Goal: Task Accomplishment & Management: Manage account settings

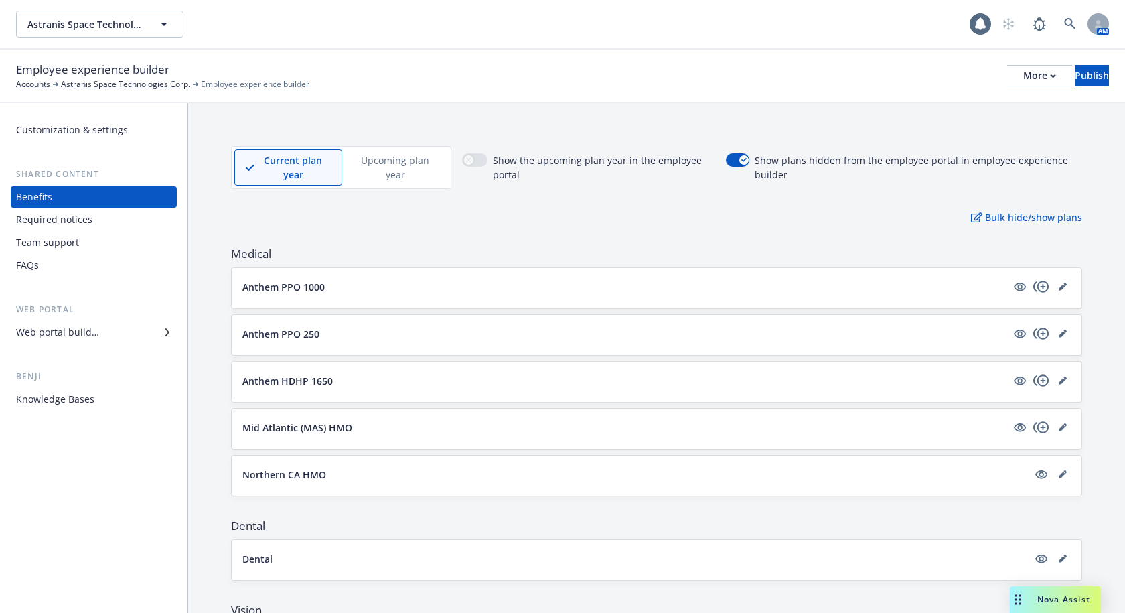
scroll to position [591, 0]
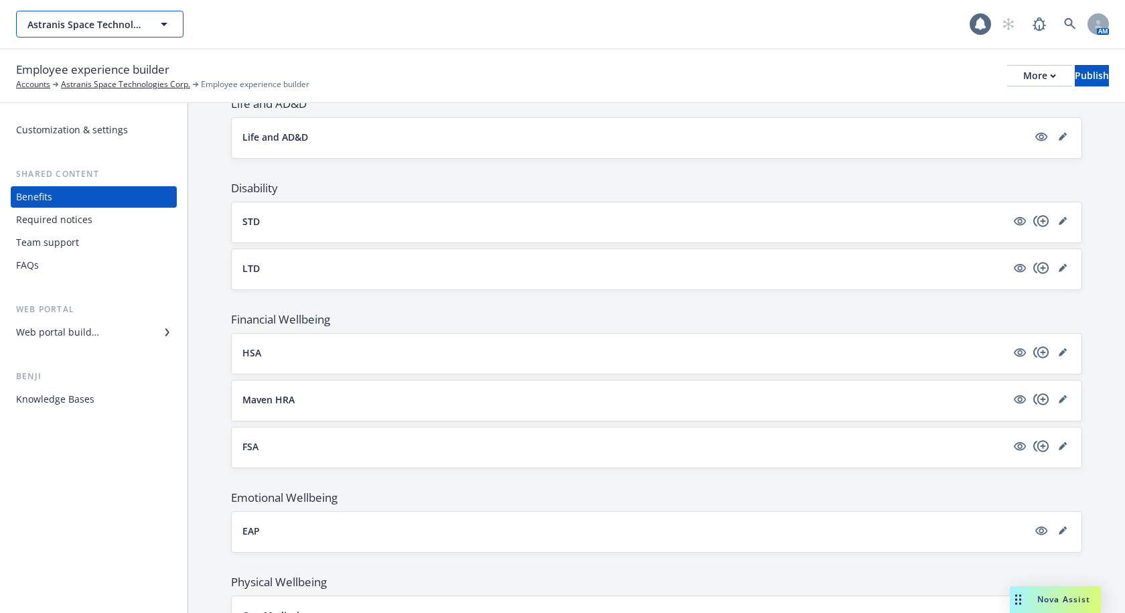
click at [135, 19] on span "Astranis Space Technologies Corp." at bounding box center [85, 24] width 116 height 14
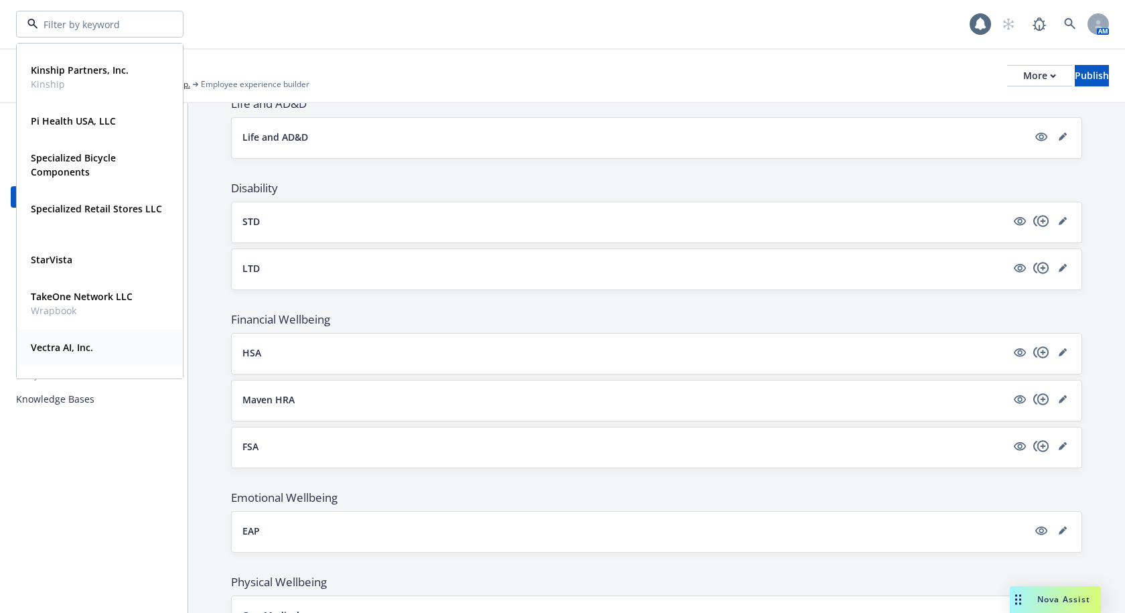
scroll to position [206, 0]
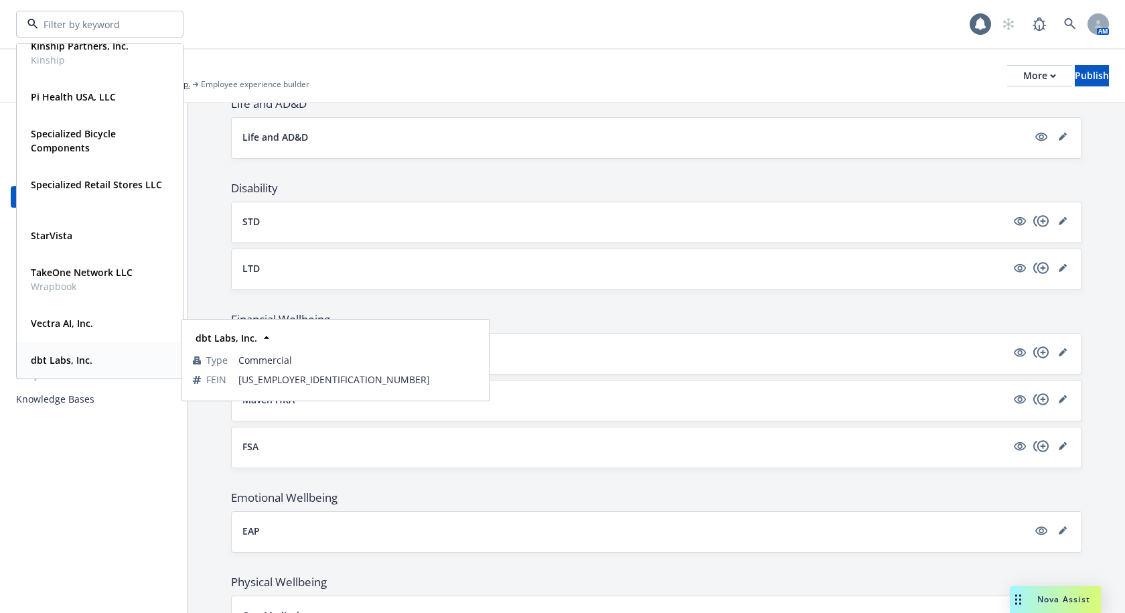
click at [74, 356] on strong "dbt Labs, Inc." at bounding box center [62, 360] width 62 height 13
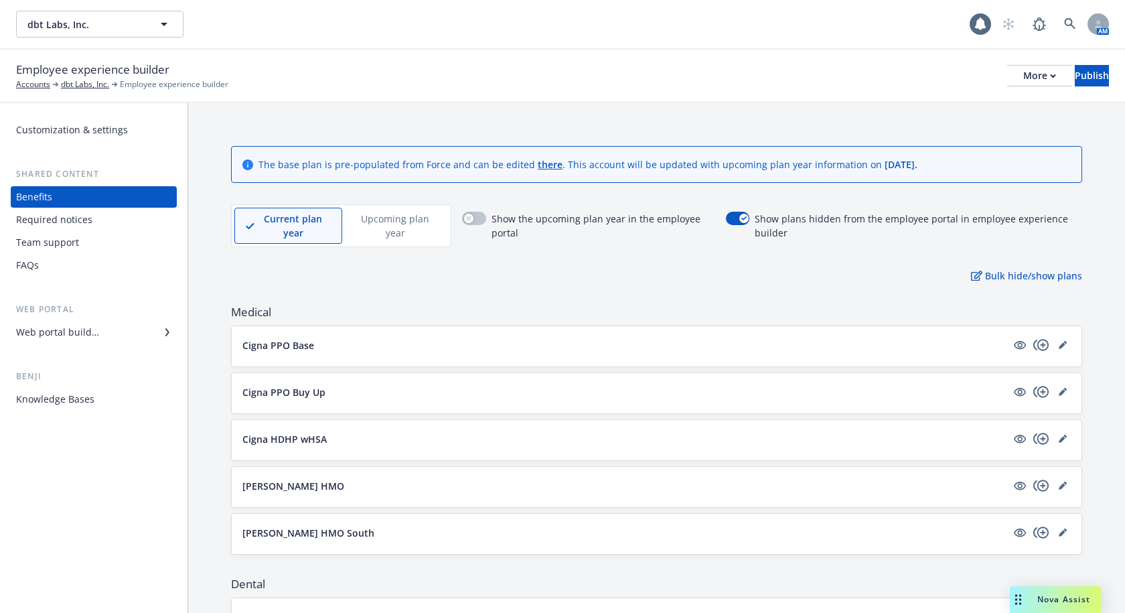
click at [377, 236] on p "Upcoming plan year" at bounding box center [396, 226] width 84 height 28
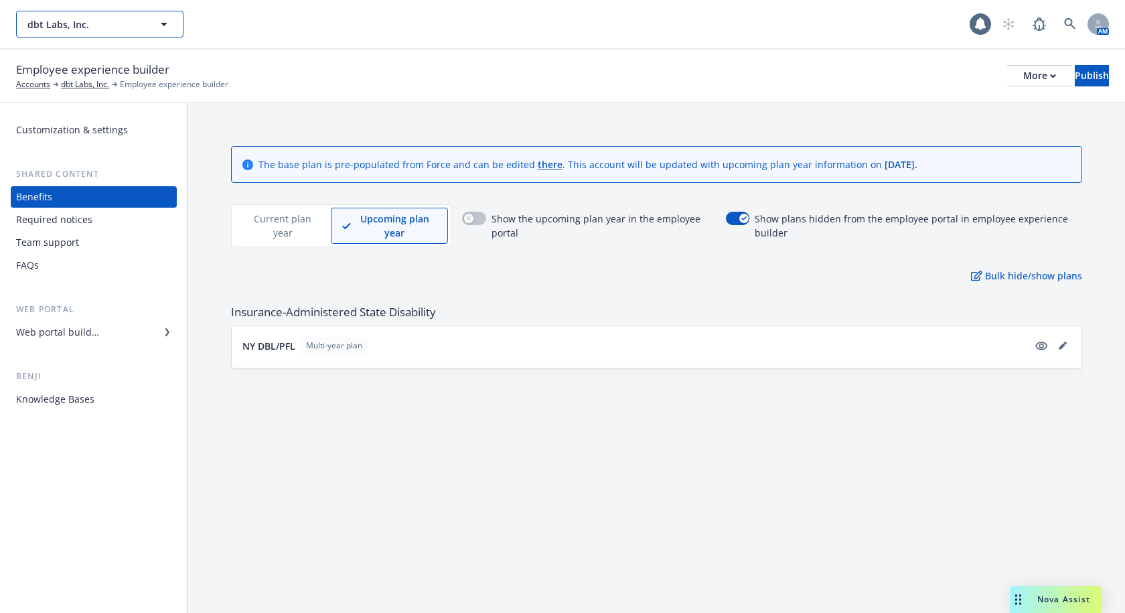
click at [93, 25] on span "dbt Labs, Inc." at bounding box center [85, 24] width 116 height 14
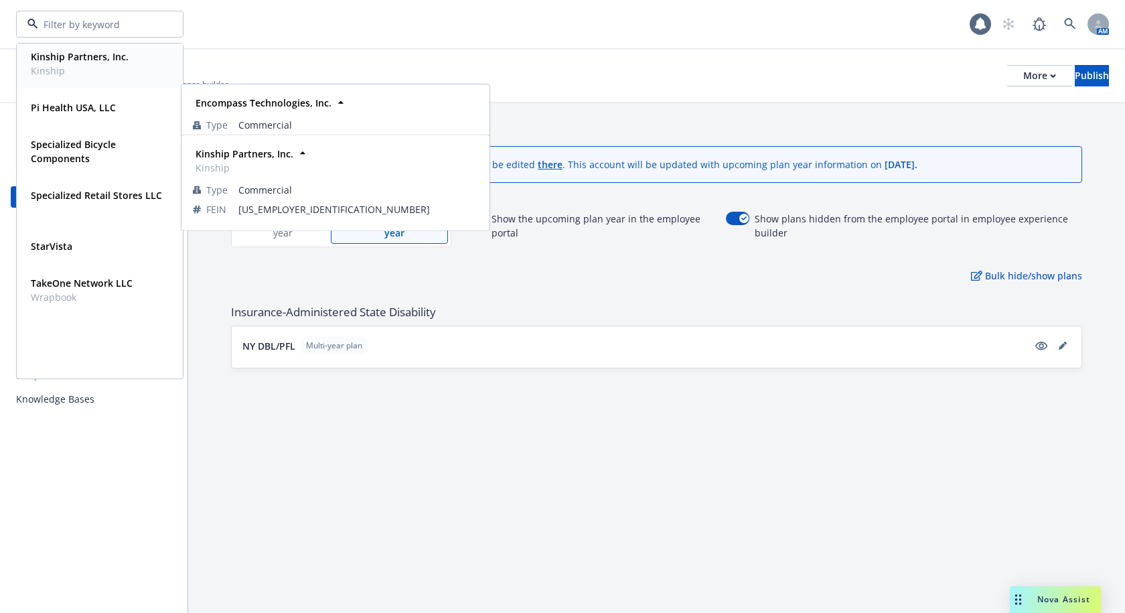
scroll to position [201, 0]
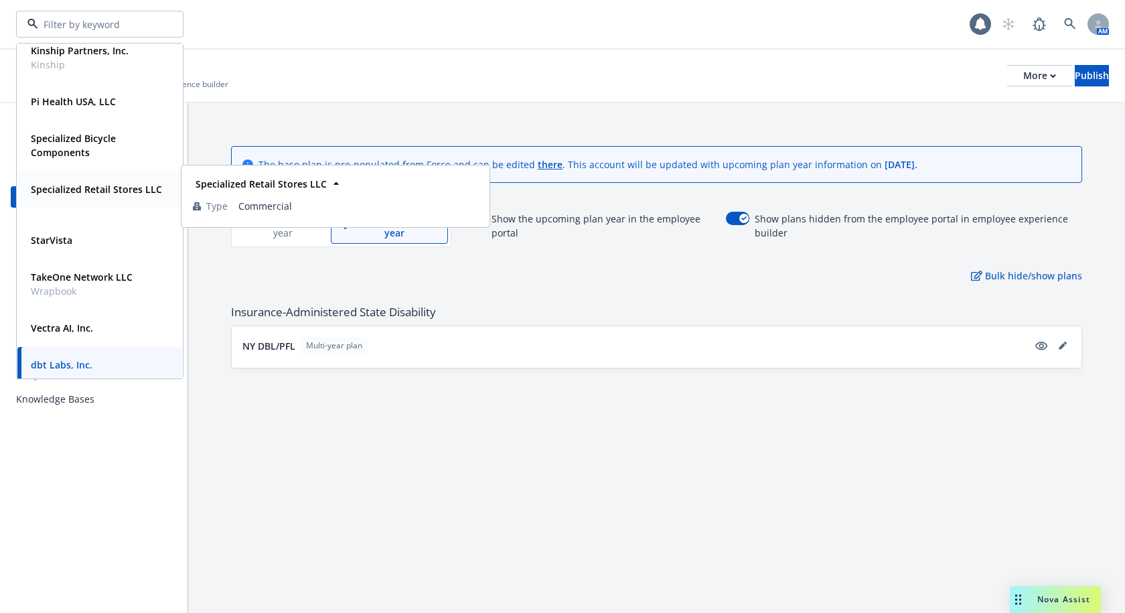
click at [78, 196] on span "Specialized Retail Stores LLC" at bounding box center [96, 189] width 131 height 14
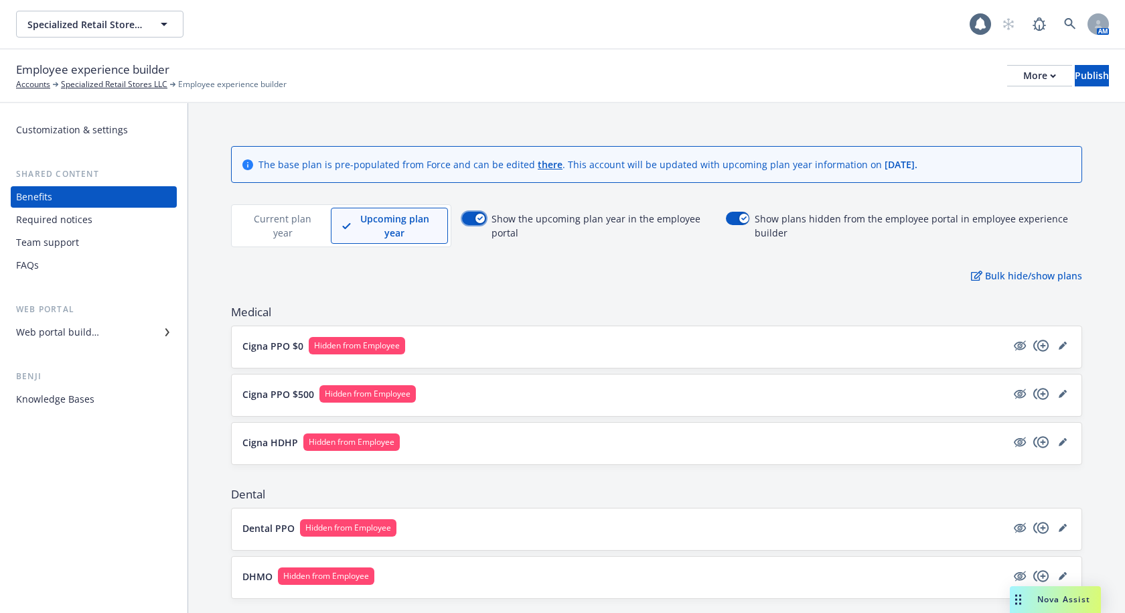
click at [476, 218] on div "button" at bounding box center [479, 218] width 9 height 9
click at [1015, 344] on icon "hidden" at bounding box center [1020, 345] width 11 height 10
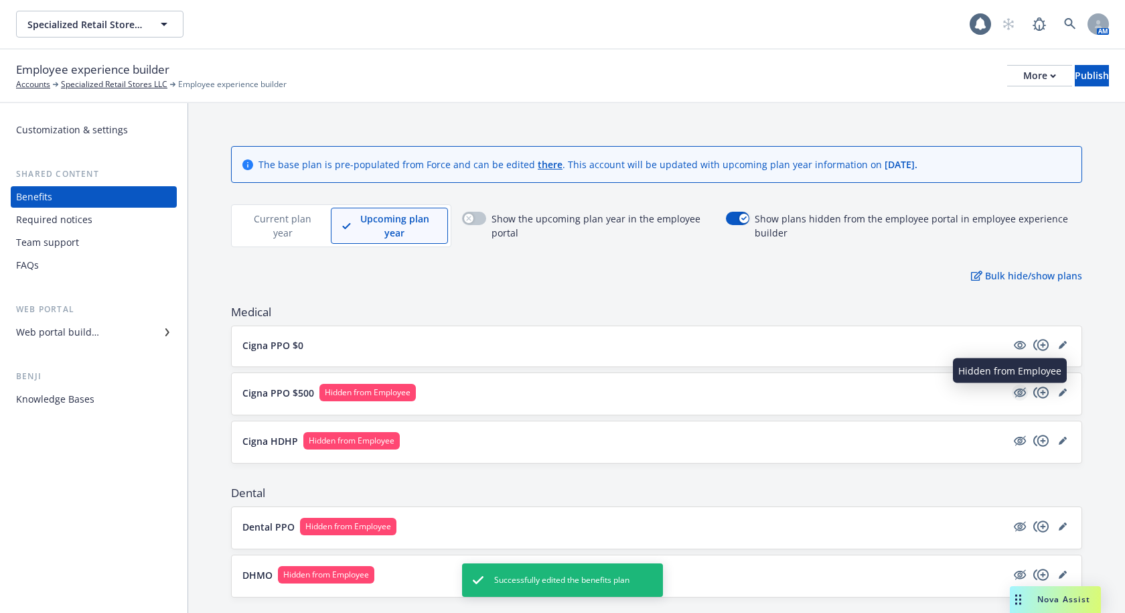
click at [1015, 391] on icon "hidden" at bounding box center [1020, 392] width 11 height 10
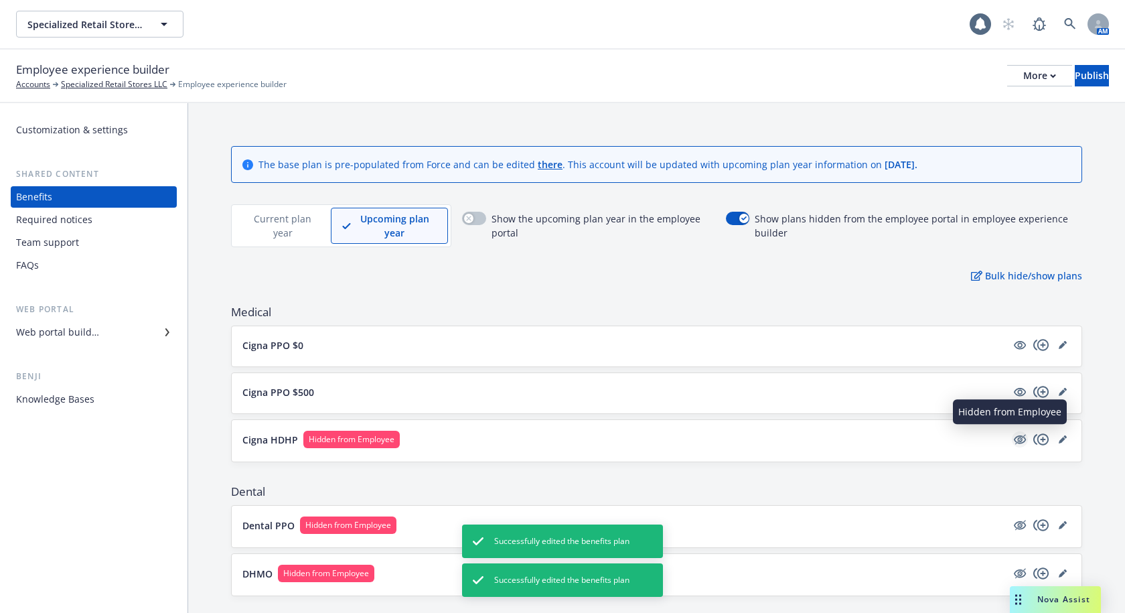
click at [1012, 440] on icon "hidden" at bounding box center [1020, 439] width 16 height 16
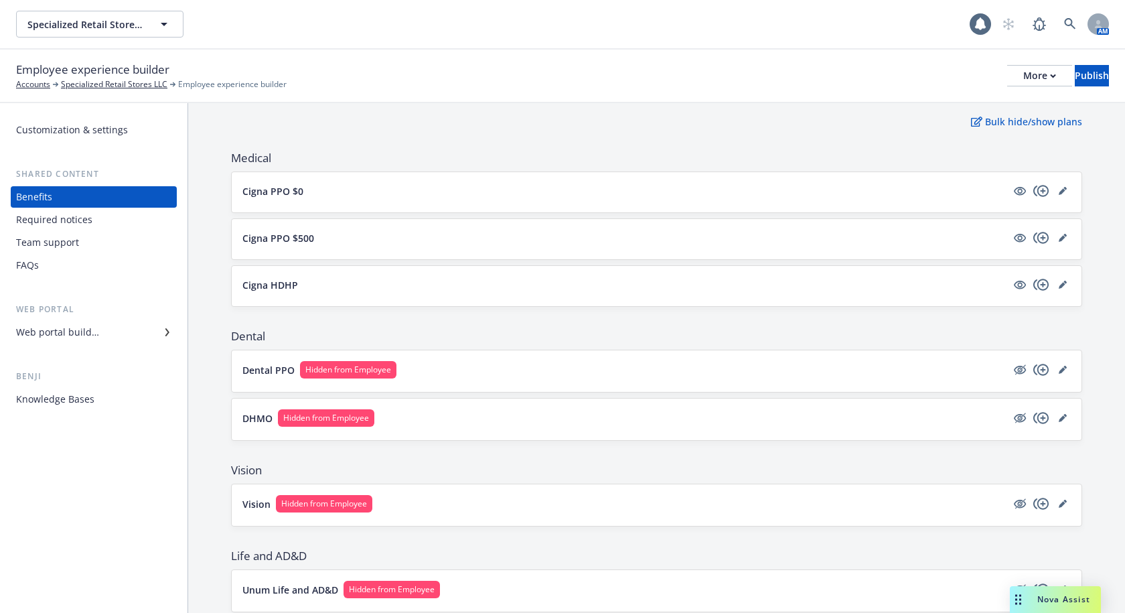
scroll to position [201, 0]
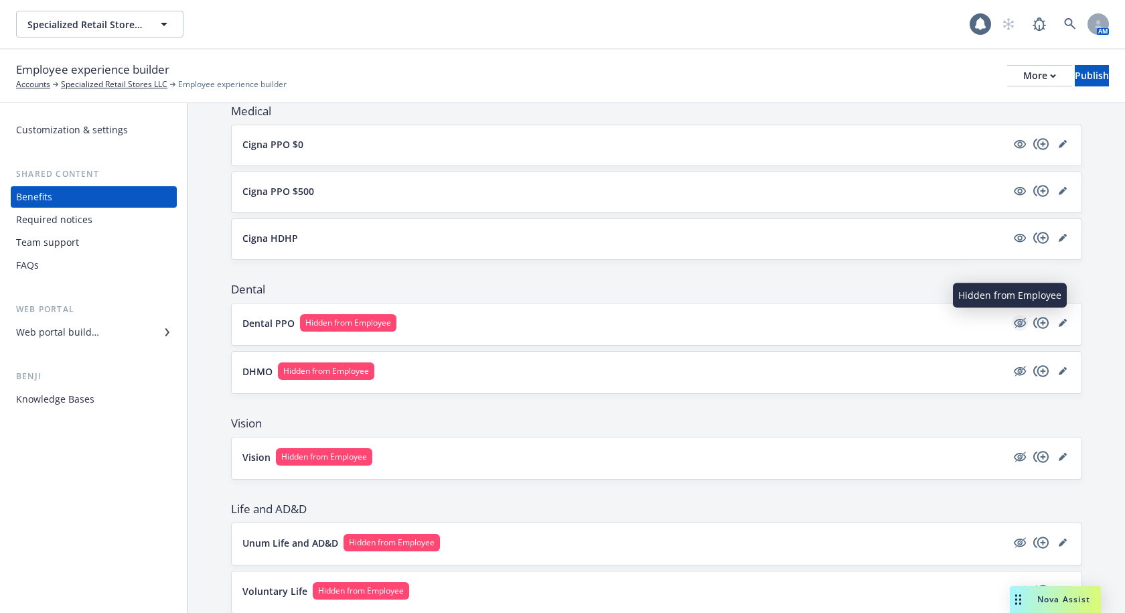
click at [1014, 319] on icon "hidden" at bounding box center [1020, 323] width 12 height 9
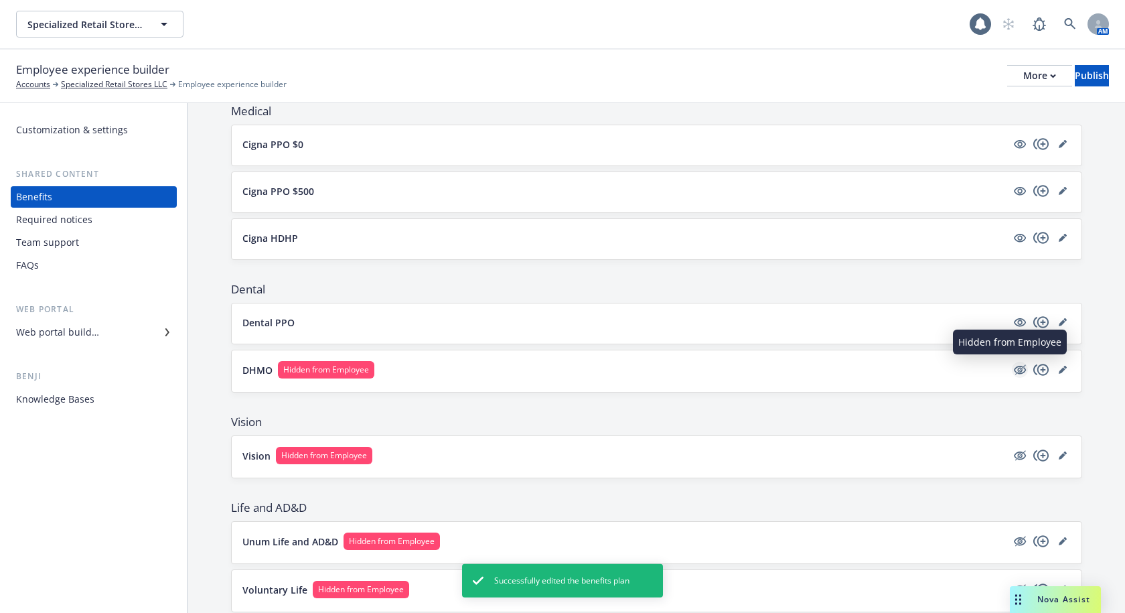
click at [1012, 368] on icon "hidden" at bounding box center [1020, 370] width 16 height 16
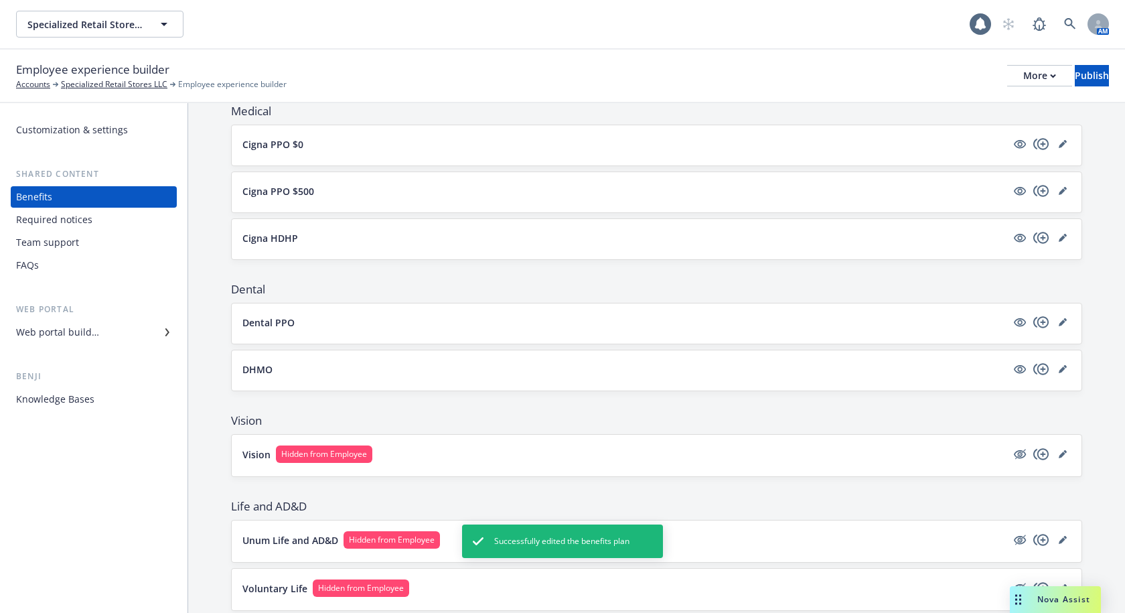
scroll to position [335, 0]
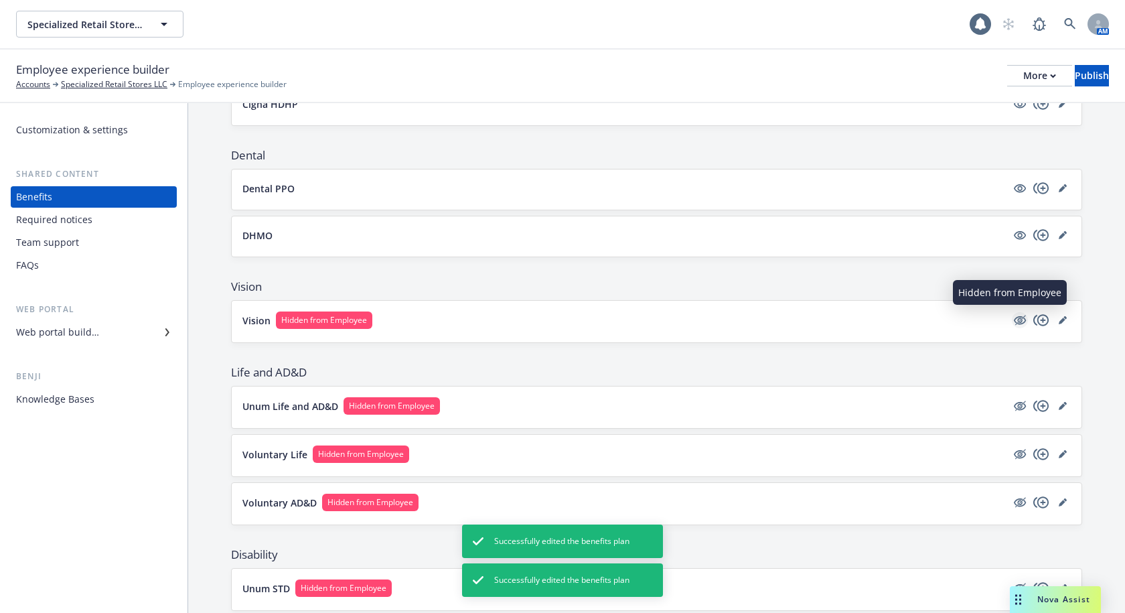
click at [1012, 315] on icon "hidden" at bounding box center [1020, 320] width 16 height 16
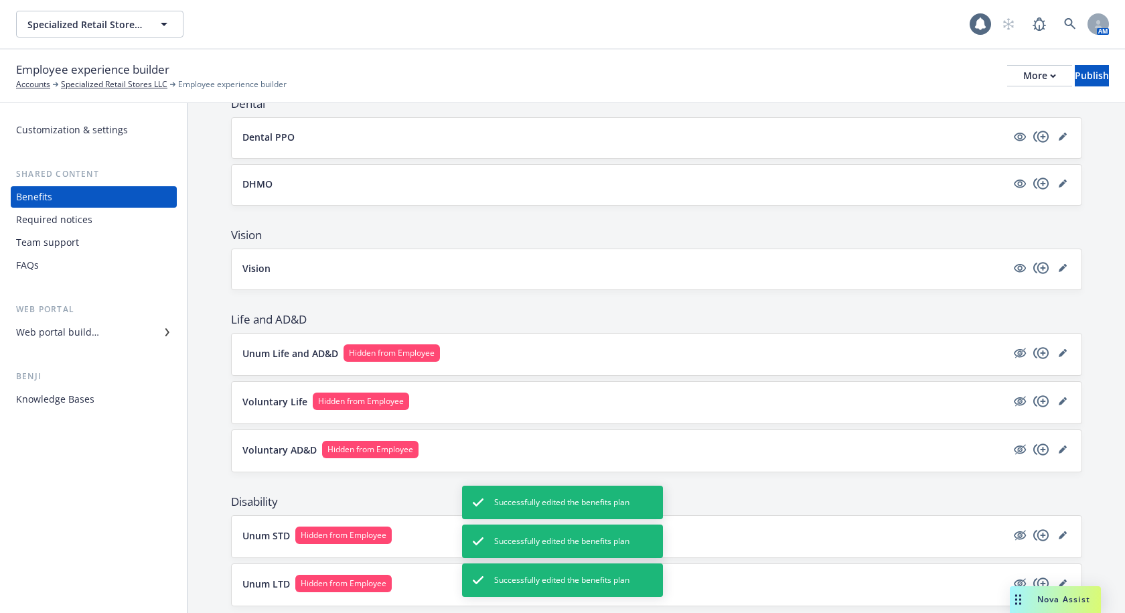
scroll to position [469, 0]
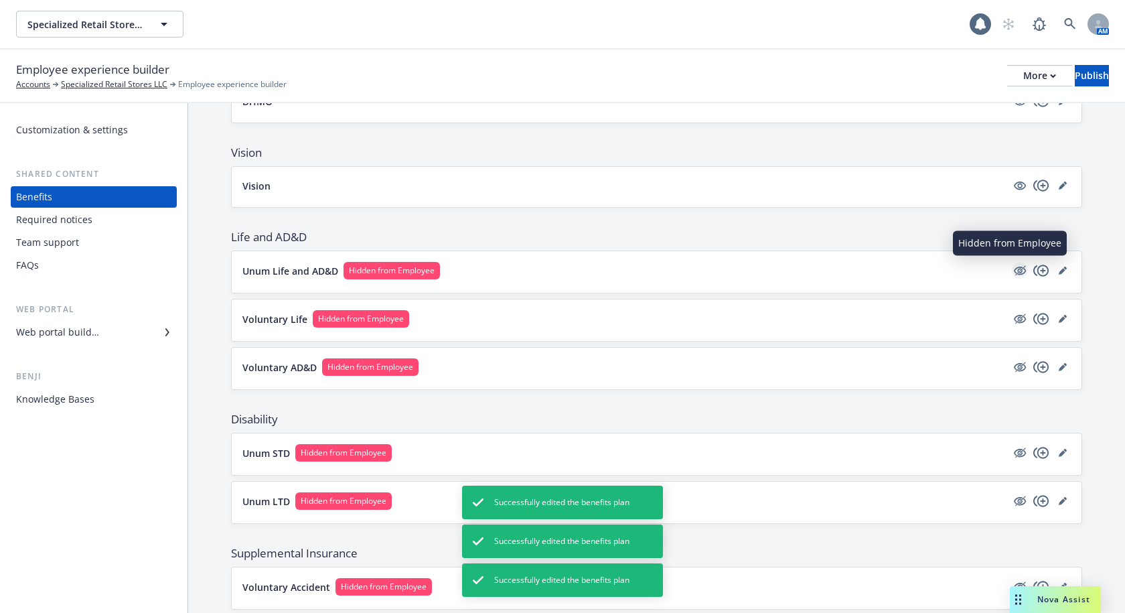
click at [1014, 273] on icon "hidden" at bounding box center [1020, 271] width 12 height 9
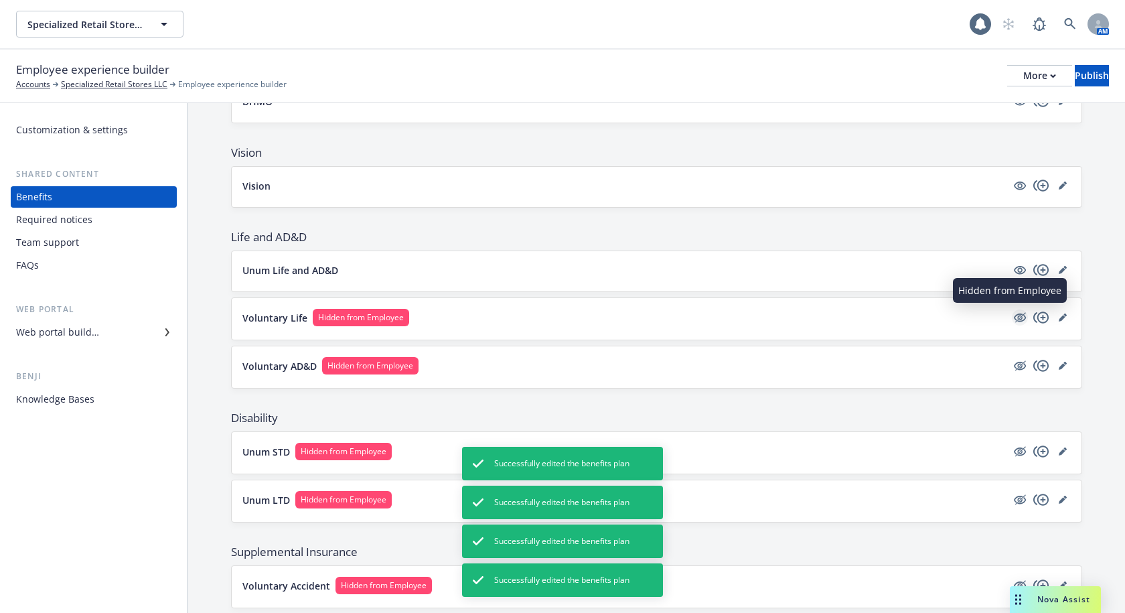
click at [1012, 315] on icon "hidden" at bounding box center [1020, 317] width 16 height 16
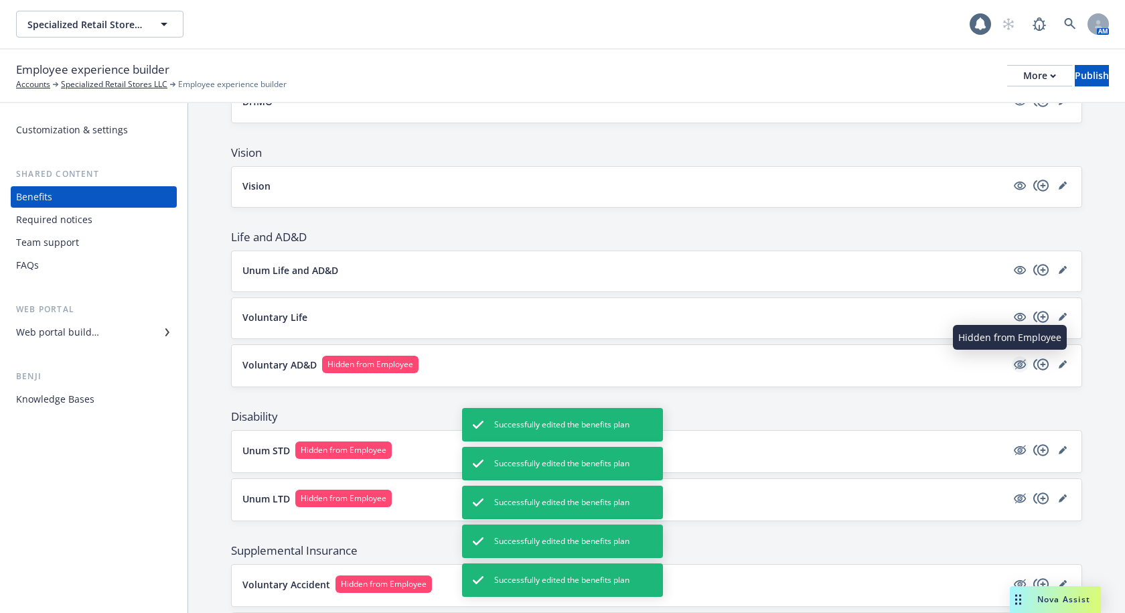
click at [1014, 368] on icon "hidden" at bounding box center [1020, 364] width 12 height 9
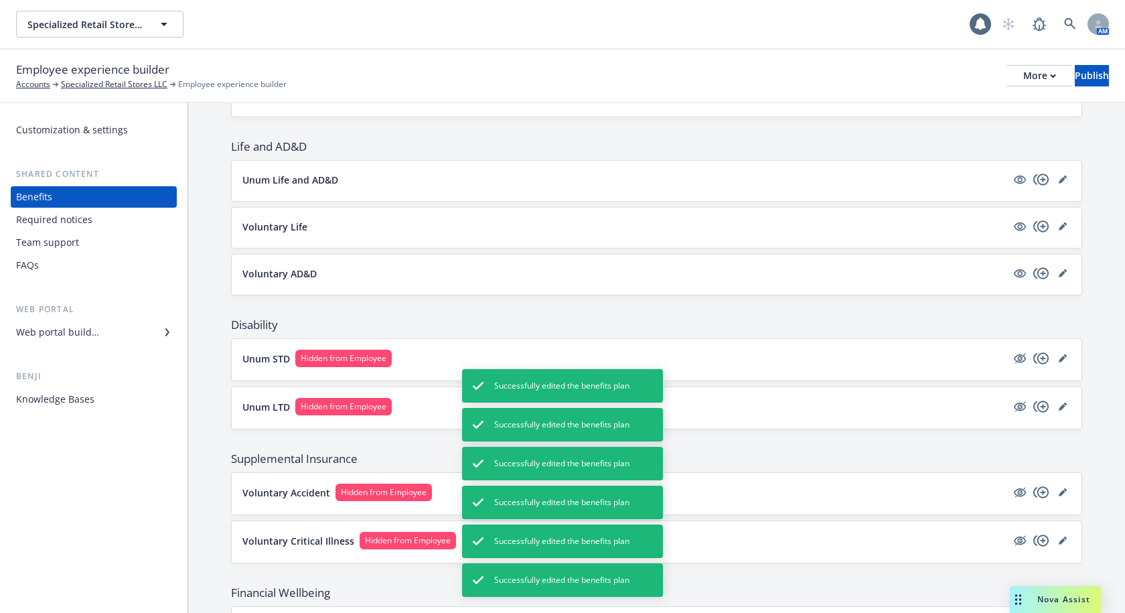
scroll to position [737, 0]
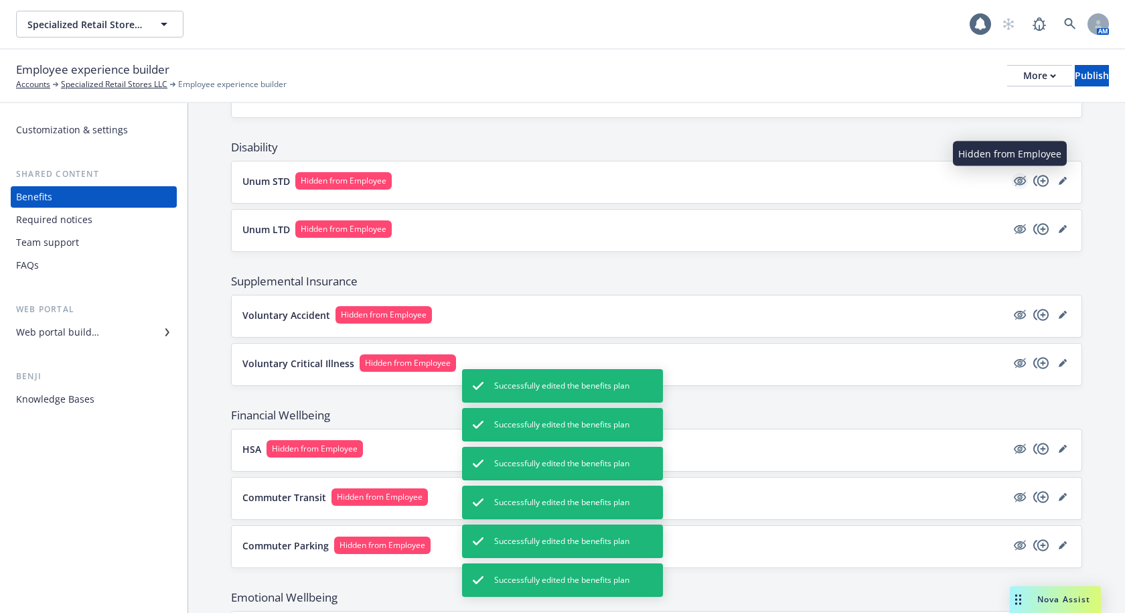
click at [1015, 182] on icon "hidden" at bounding box center [1020, 181] width 12 height 9
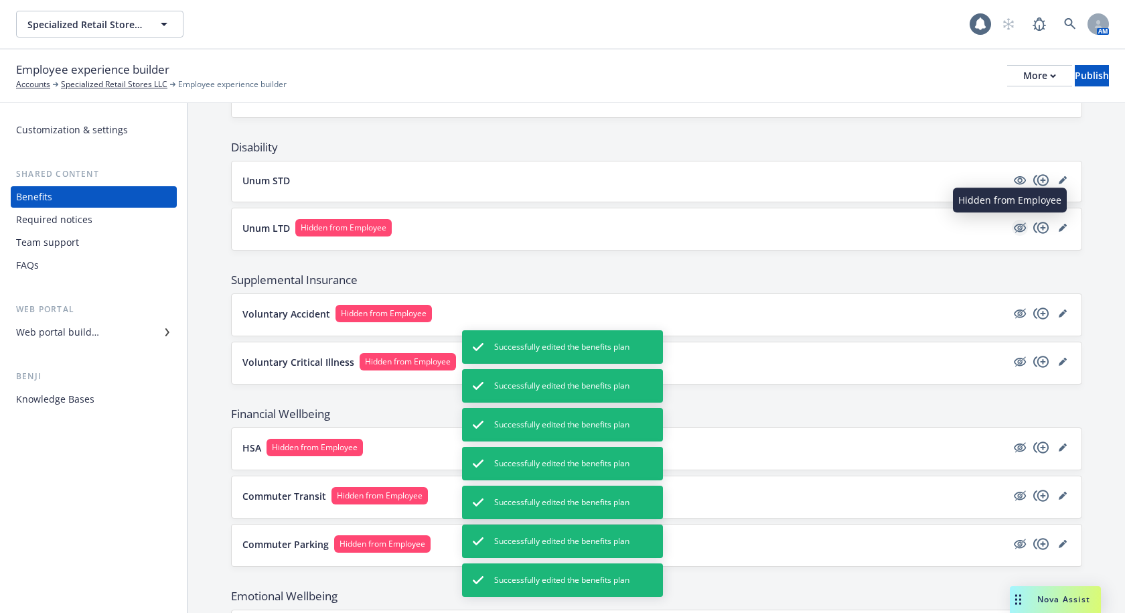
click at [1014, 227] on icon "hidden" at bounding box center [1020, 228] width 12 height 9
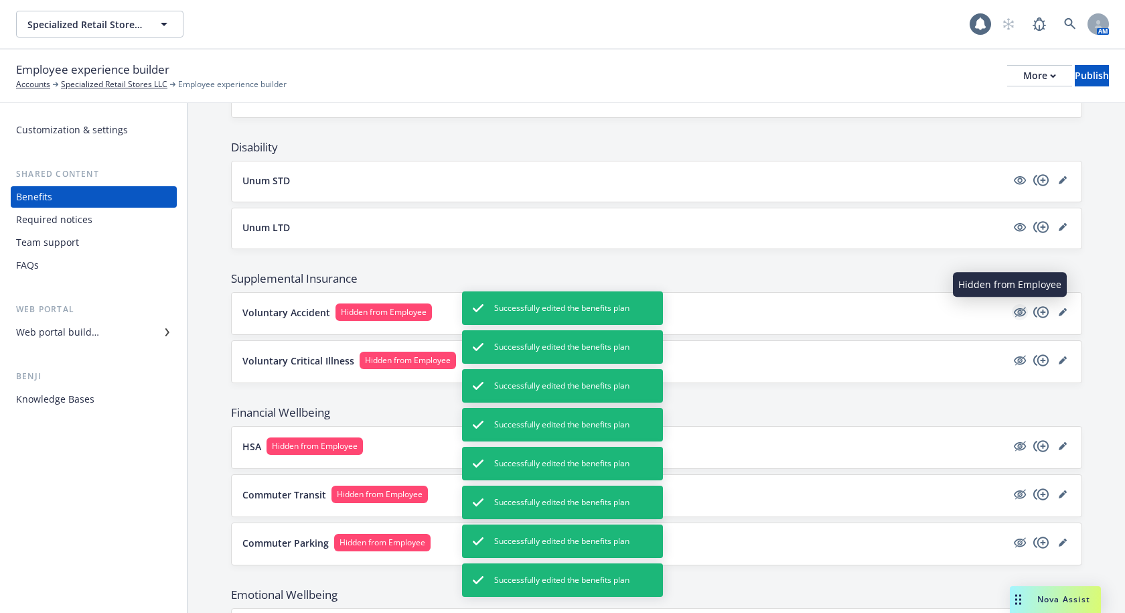
click at [1014, 309] on icon "hidden" at bounding box center [1020, 312] width 12 height 9
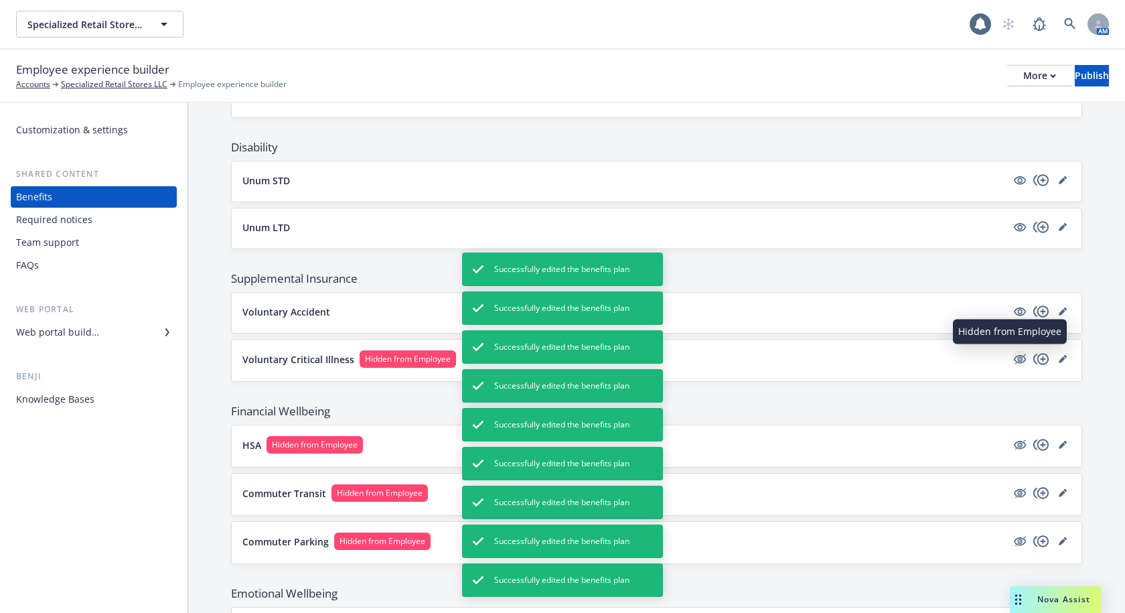
click at [1012, 355] on icon "hidden" at bounding box center [1020, 359] width 16 height 16
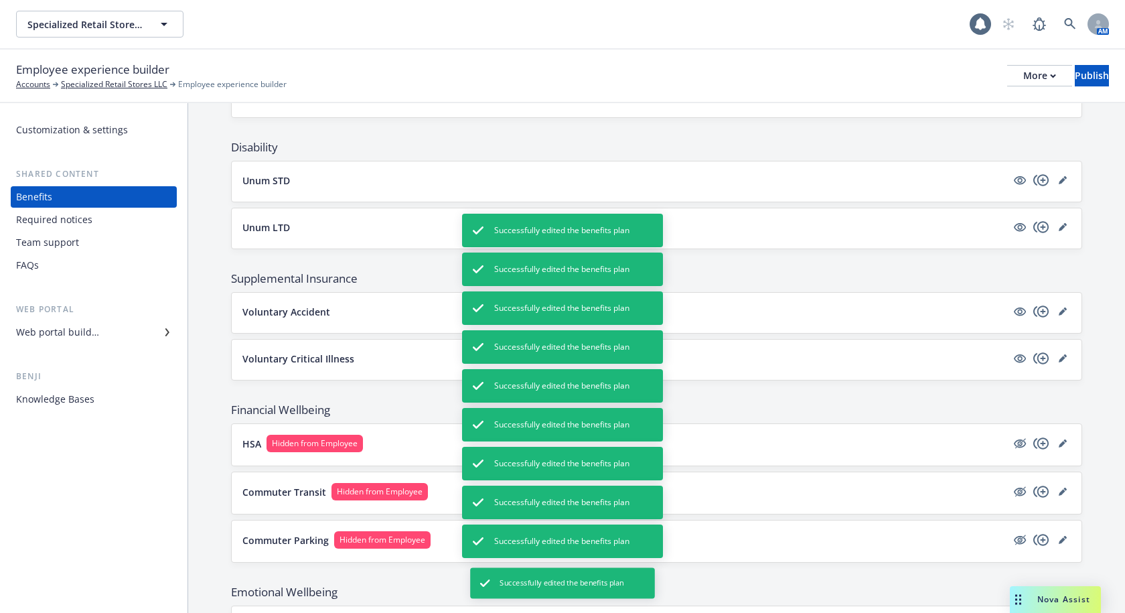
scroll to position [815, 0]
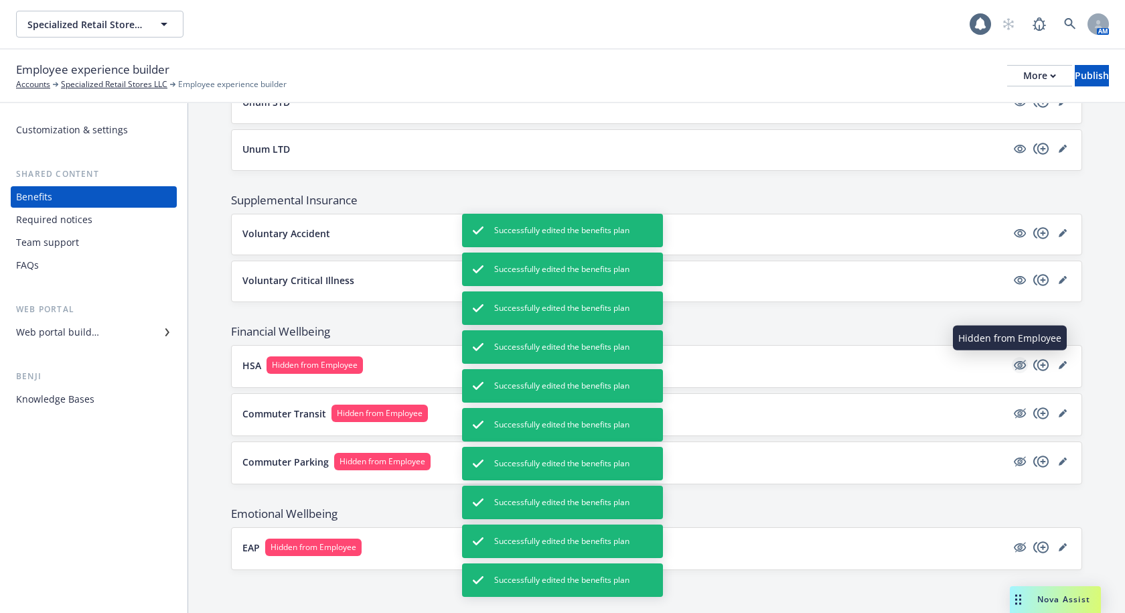
click at [1014, 364] on icon "hidden" at bounding box center [1020, 365] width 12 height 9
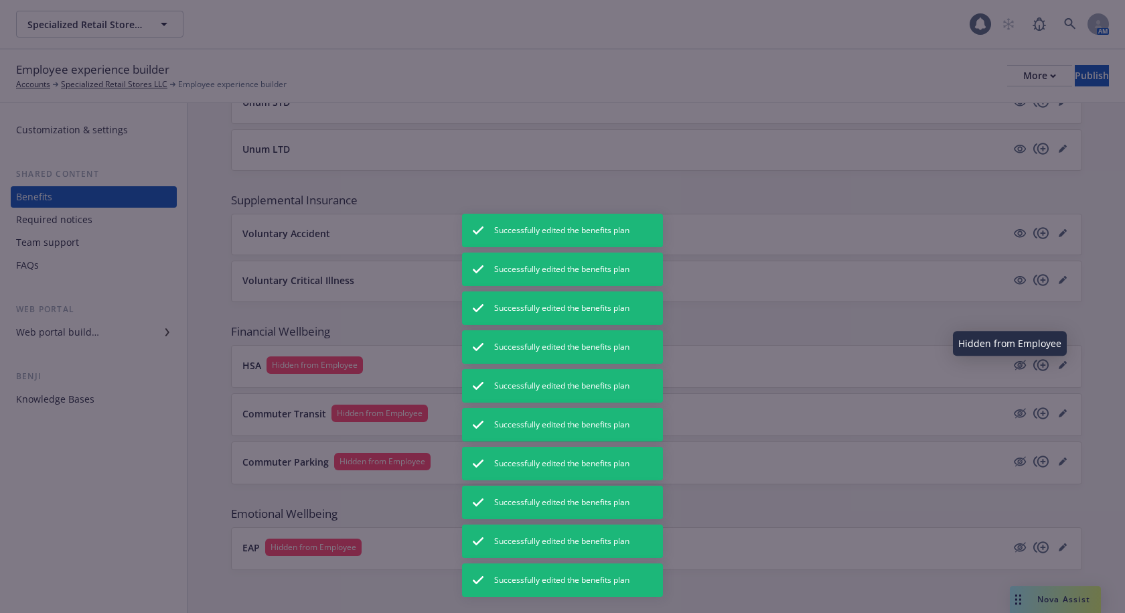
scroll to position [814, 0]
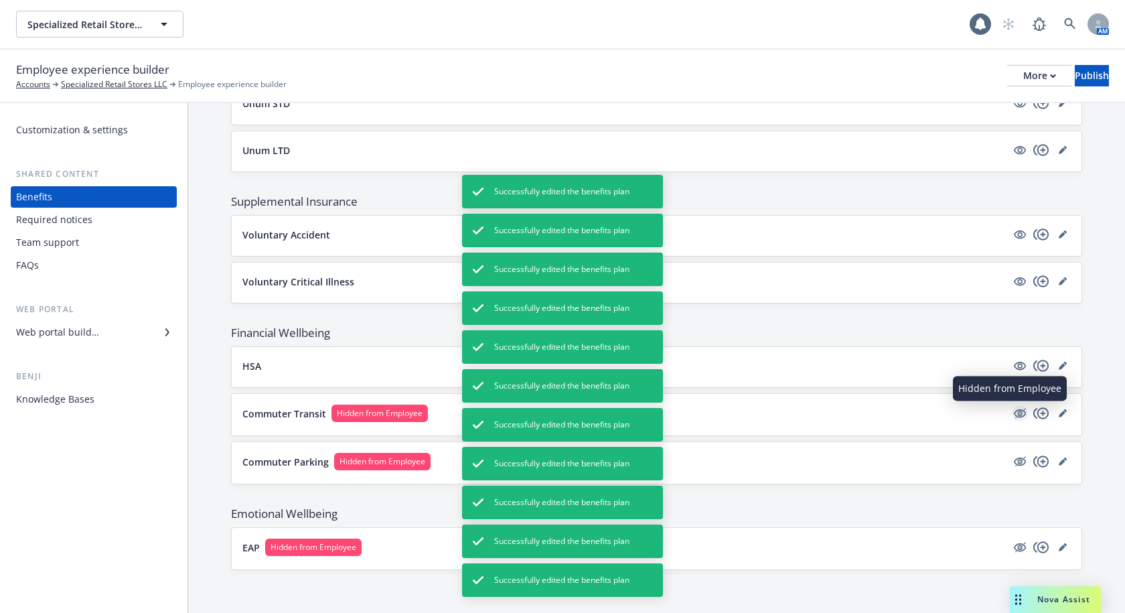
click at [1015, 413] on icon "hidden" at bounding box center [1020, 413] width 11 height 10
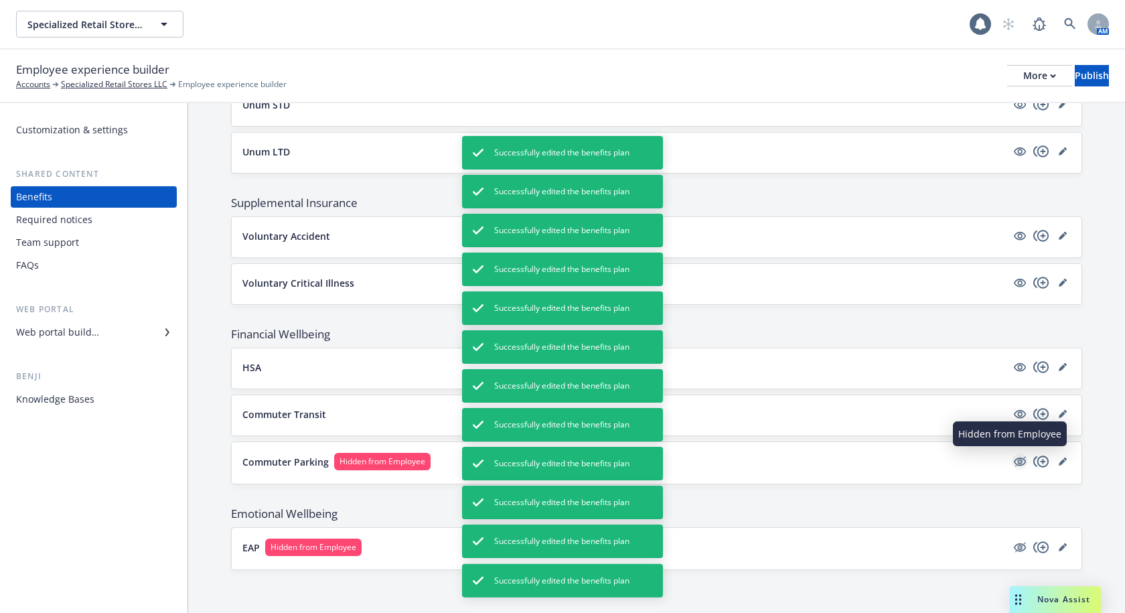
click at [1014, 461] on icon "hidden" at bounding box center [1020, 461] width 16 height 16
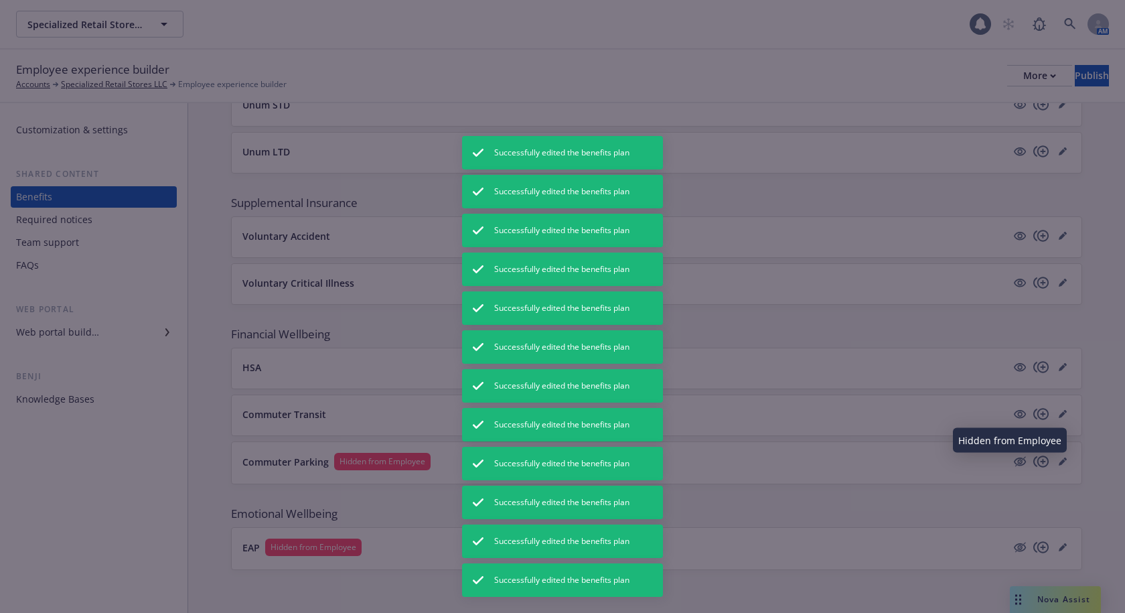
scroll to position [811, 0]
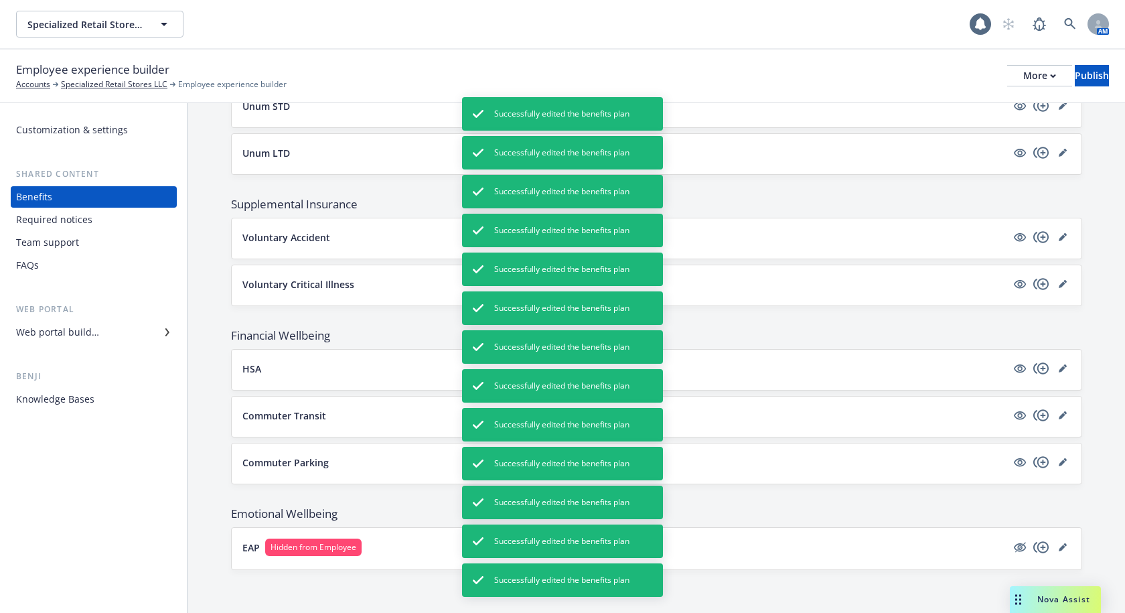
click at [1019, 539] on div at bounding box center [1041, 547] width 59 height 16
click at [1012, 544] on icon "hidden" at bounding box center [1020, 547] width 16 height 16
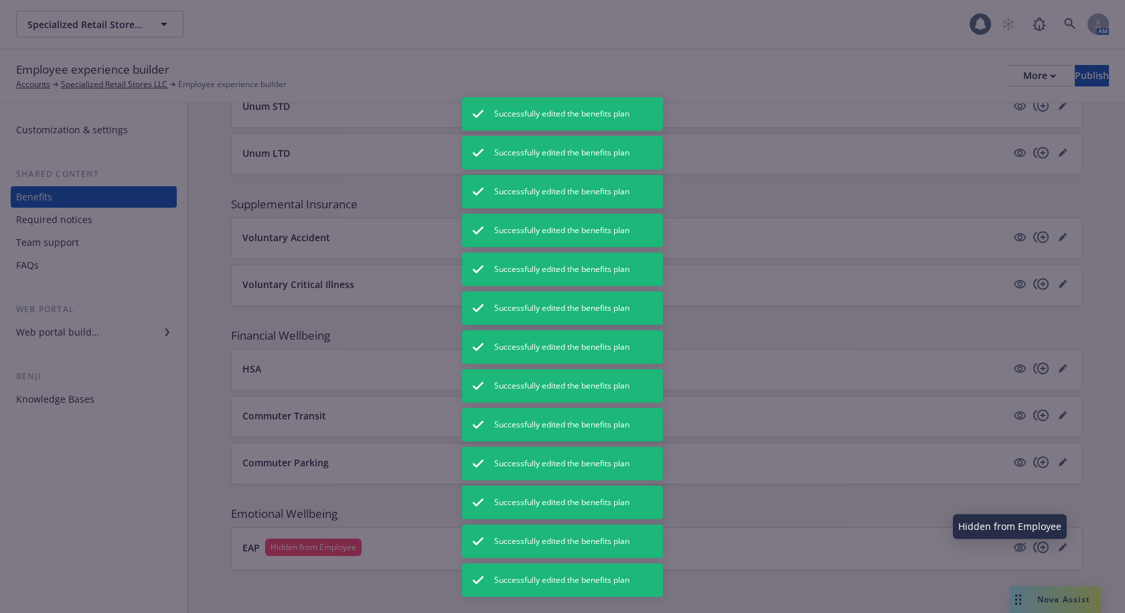
scroll to position [810, 0]
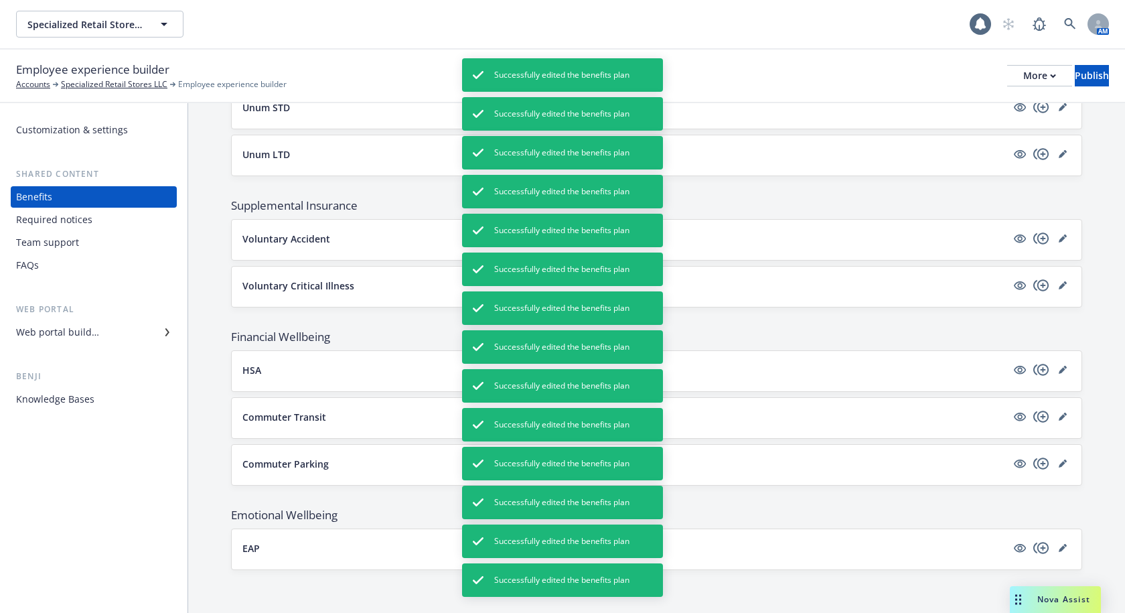
click at [728, 30] on div "Specialized Retail Stores LLC Specialized Retail Stores LLC" at bounding box center [493, 24] width 954 height 27
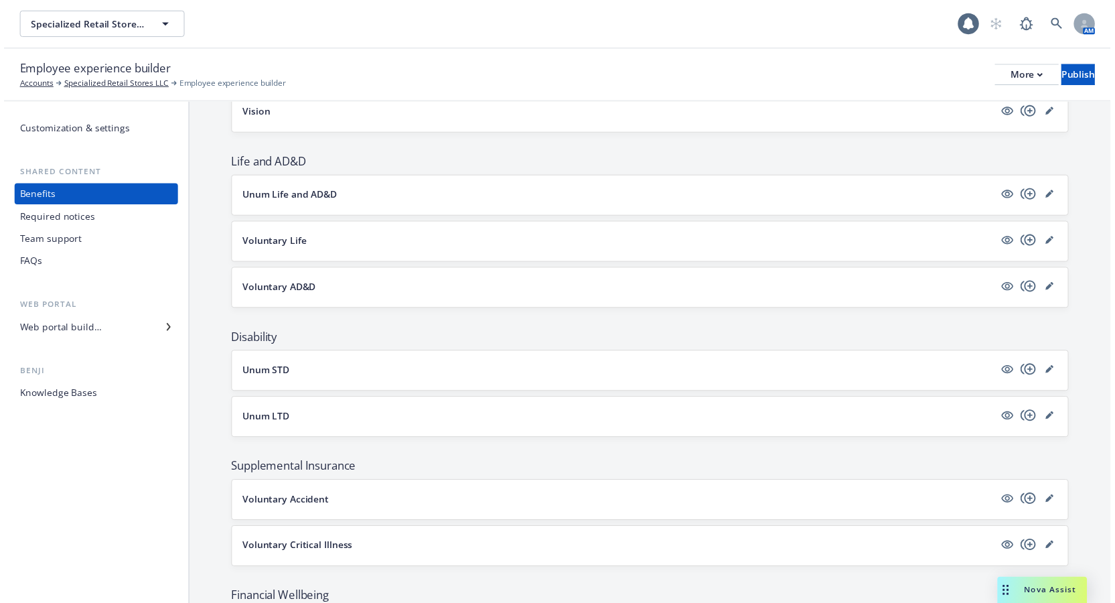
scroll to position [140, 0]
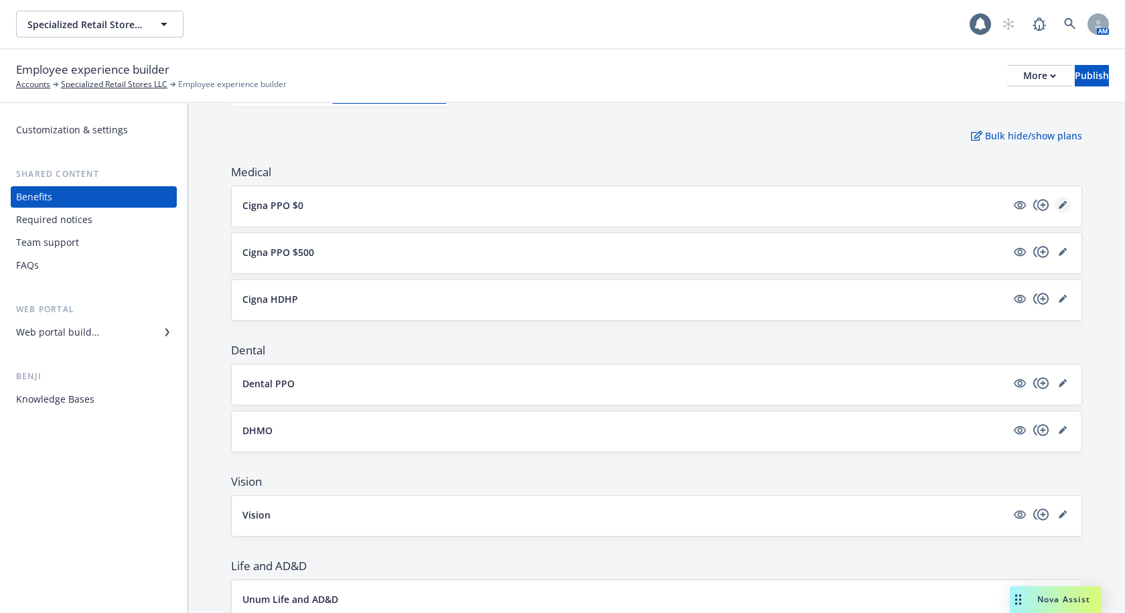
click at [1059, 204] on icon "editPencil" at bounding box center [1062, 205] width 7 height 7
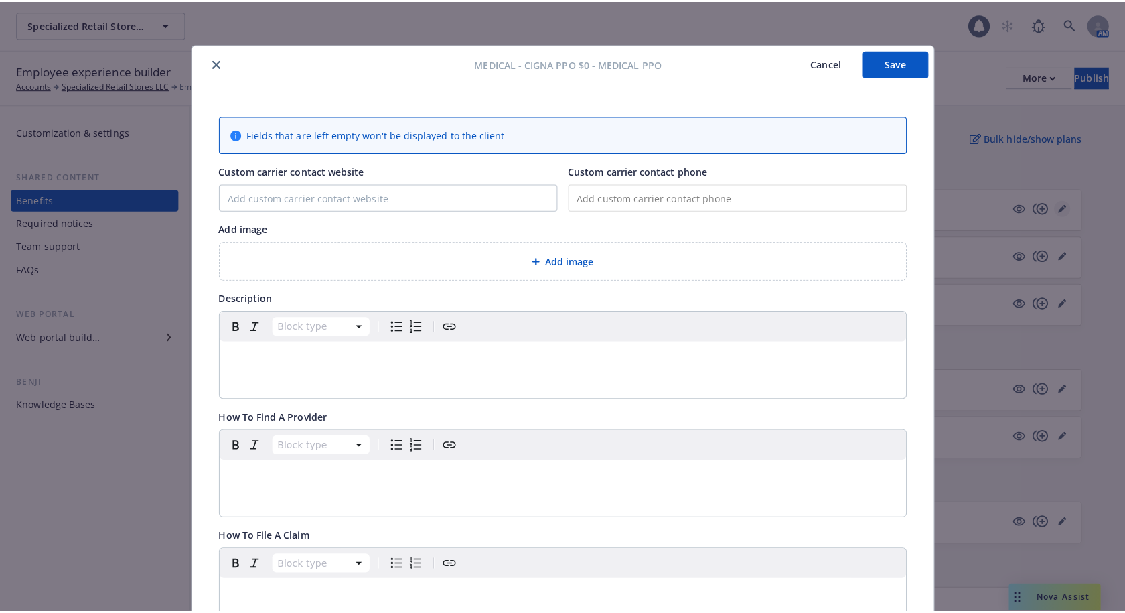
scroll to position [40, 0]
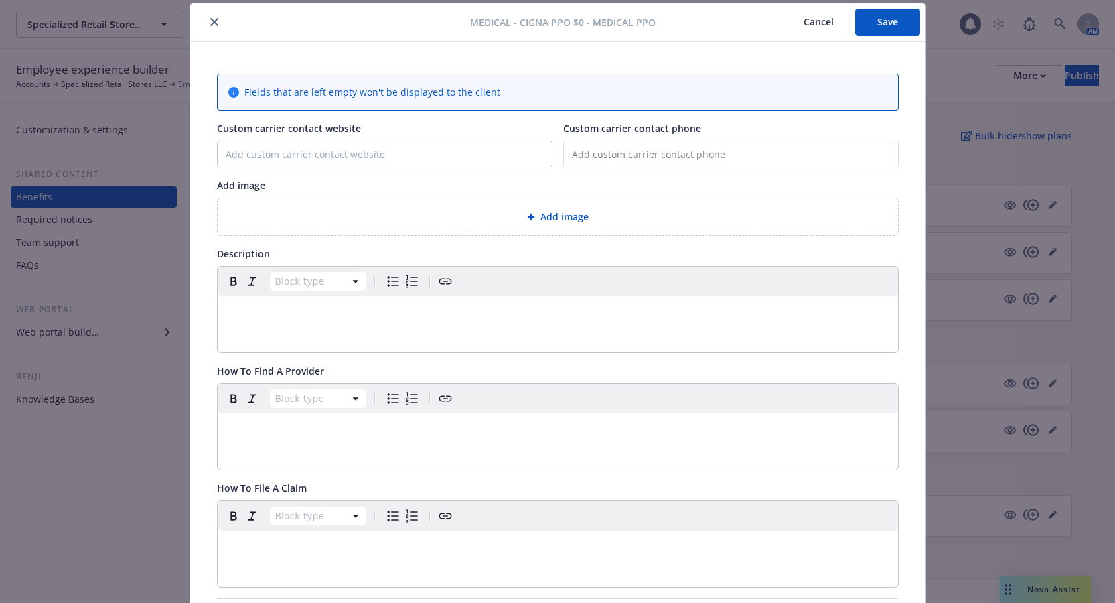
click at [200, 22] on div at bounding box center [333, 22] width 275 height 16
click at [206, 22] on button "close" at bounding box center [214, 22] width 16 height 16
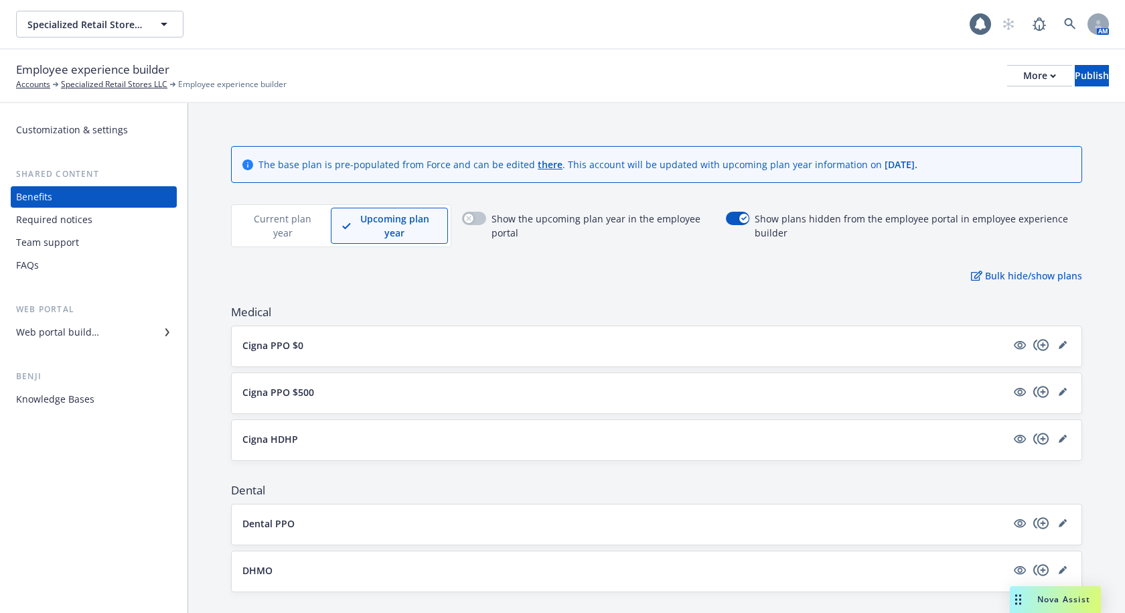
click at [268, 230] on p "Current plan year" at bounding box center [283, 226] width 74 height 28
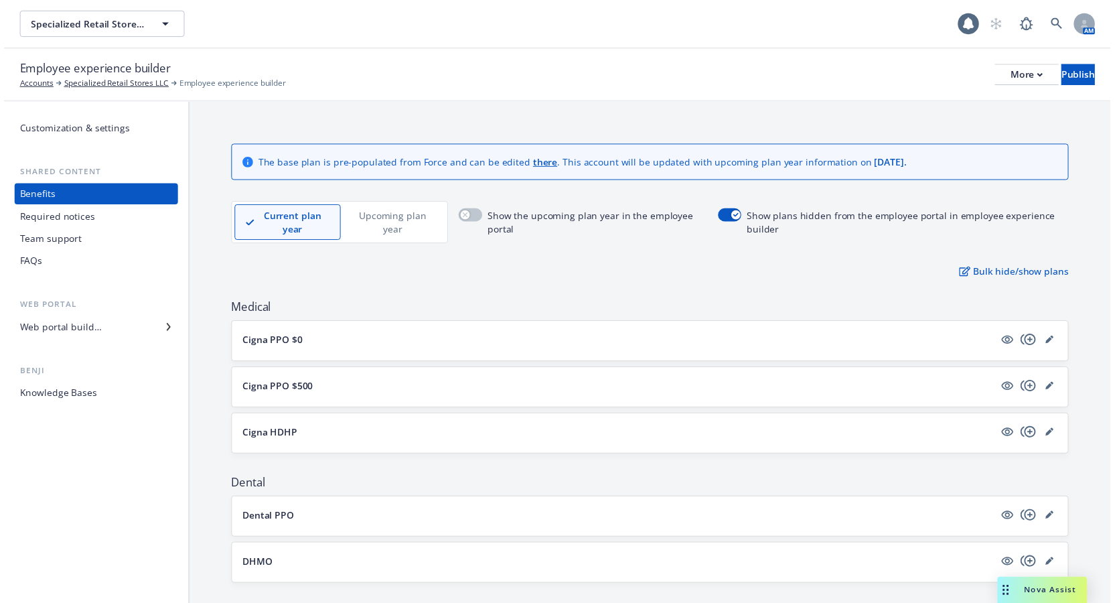
scroll to position [134, 0]
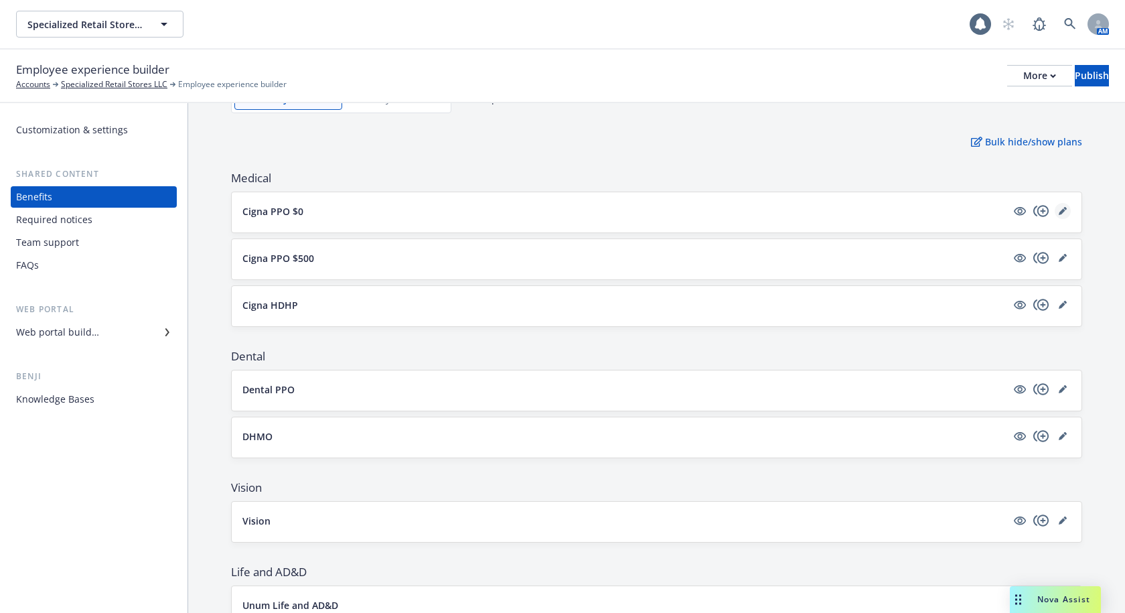
click at [1058, 208] on link "editPencil" at bounding box center [1063, 211] width 16 height 16
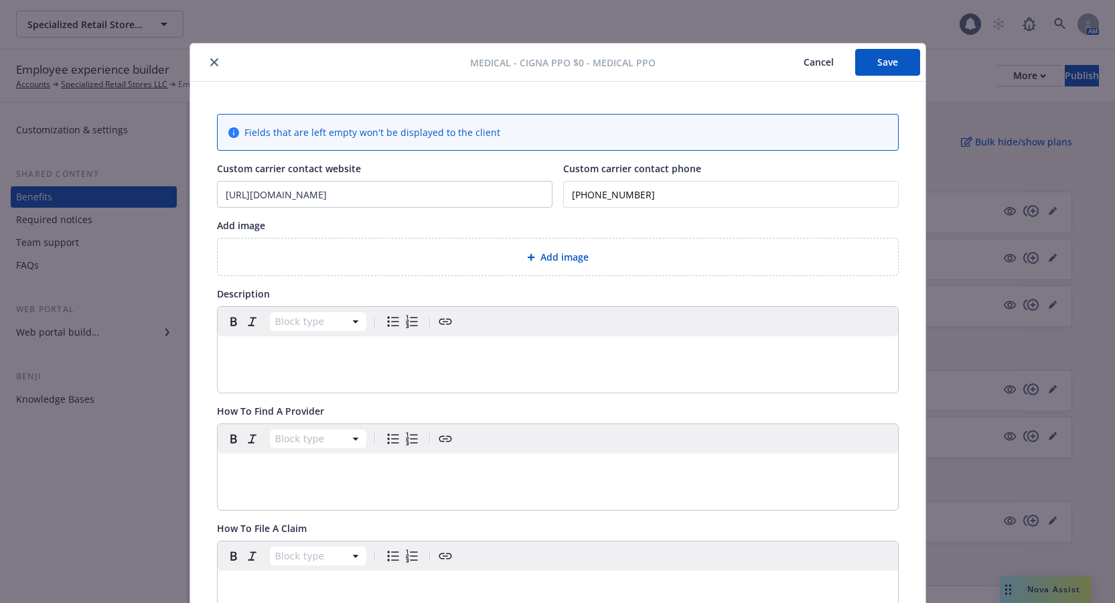
click at [210, 62] on icon "close" at bounding box center [214, 62] width 8 height 8
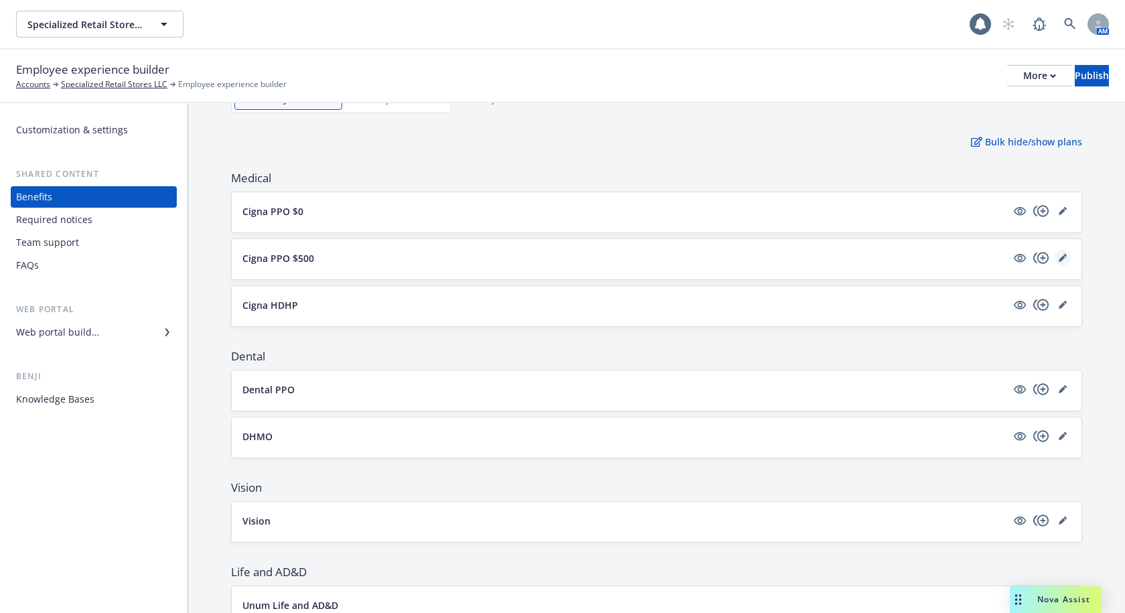
click at [1059, 261] on icon "editPencil" at bounding box center [1062, 258] width 7 height 7
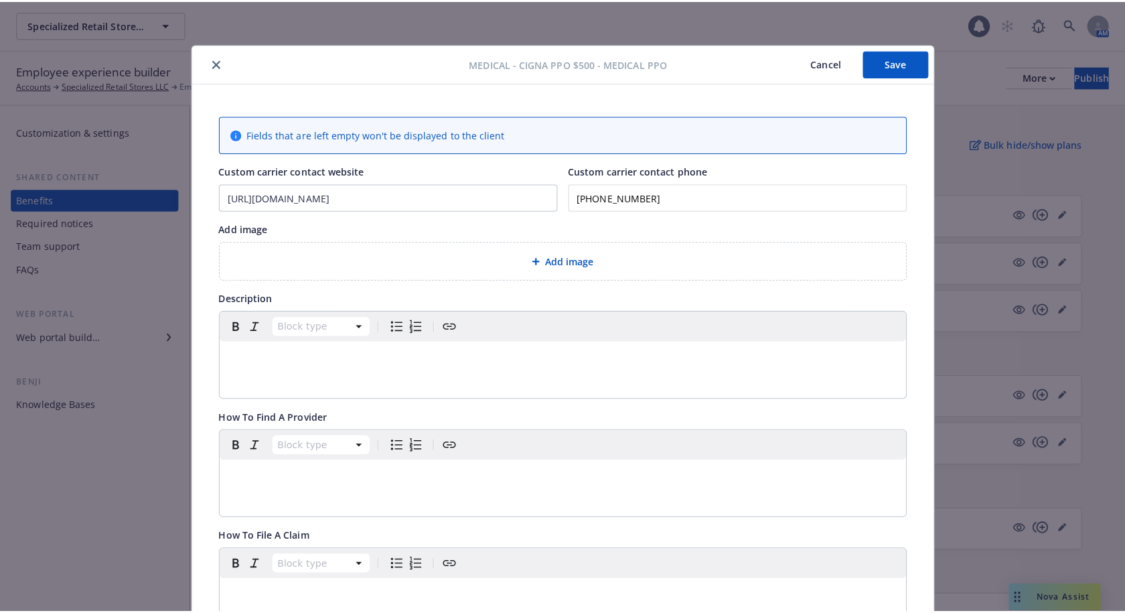
scroll to position [40, 0]
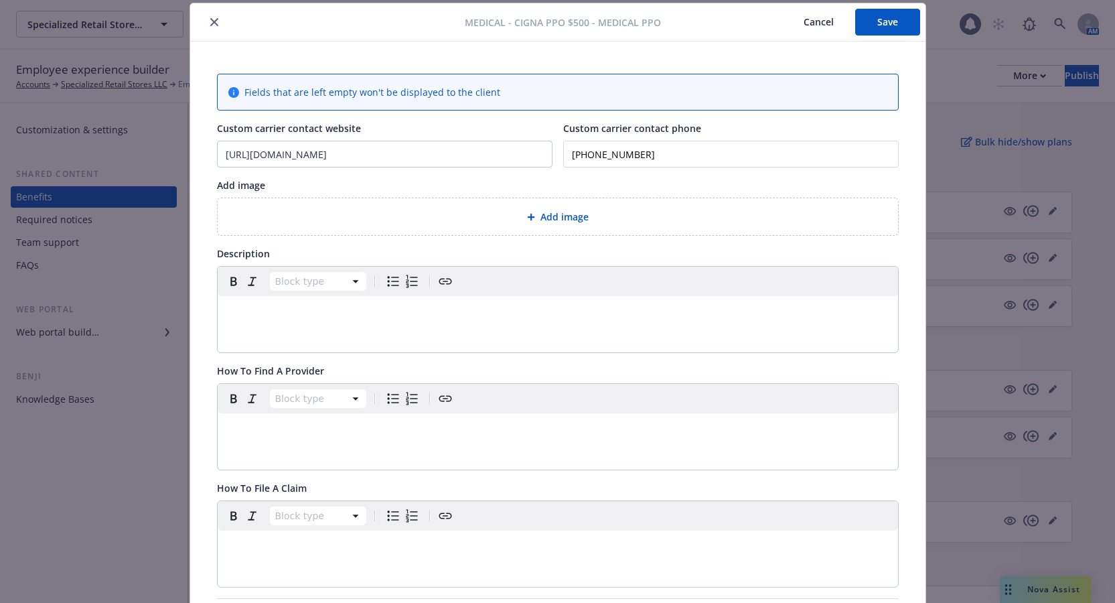
click at [206, 19] on button "close" at bounding box center [214, 22] width 16 height 16
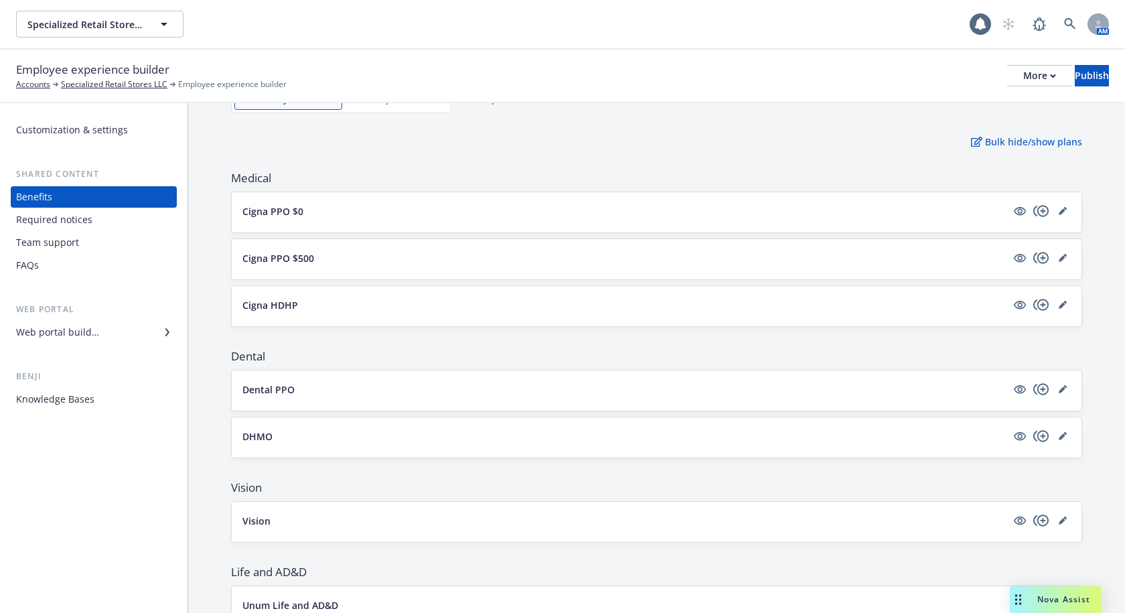
click at [137, 338] on div "Web portal builder" at bounding box center [93, 331] width 155 height 21
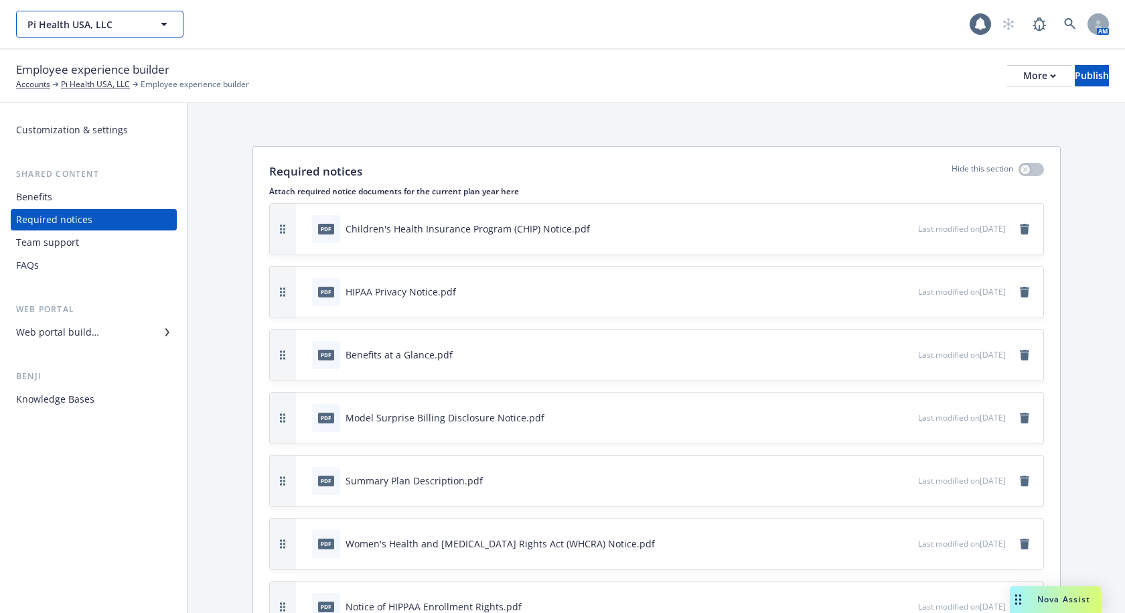
click at [100, 21] on span "Pi Health USA, LLC" at bounding box center [85, 24] width 116 height 14
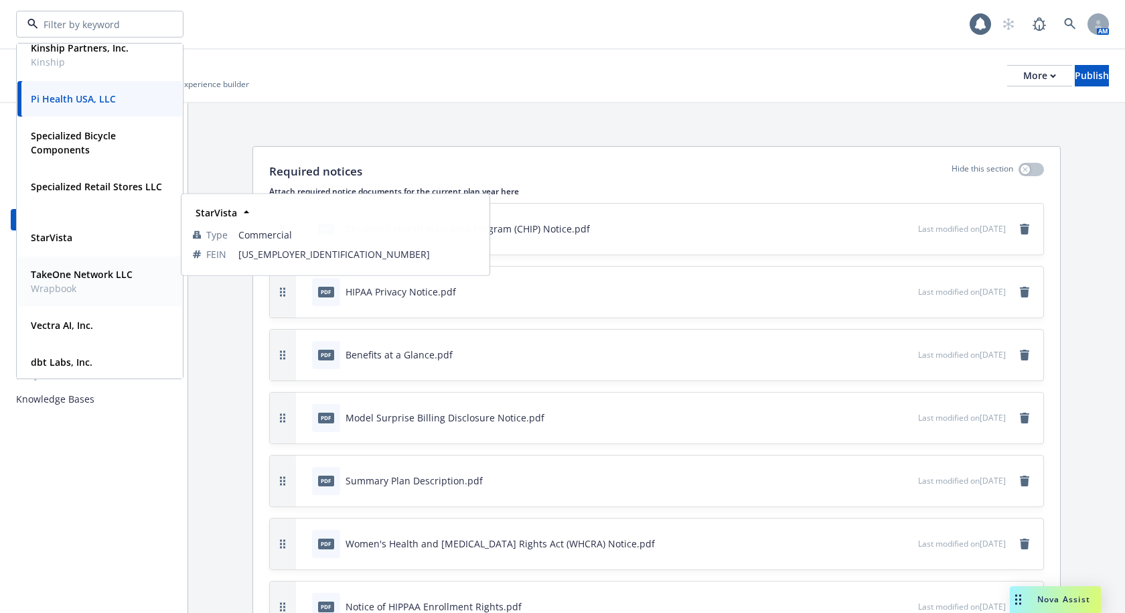
scroll to position [206, 0]
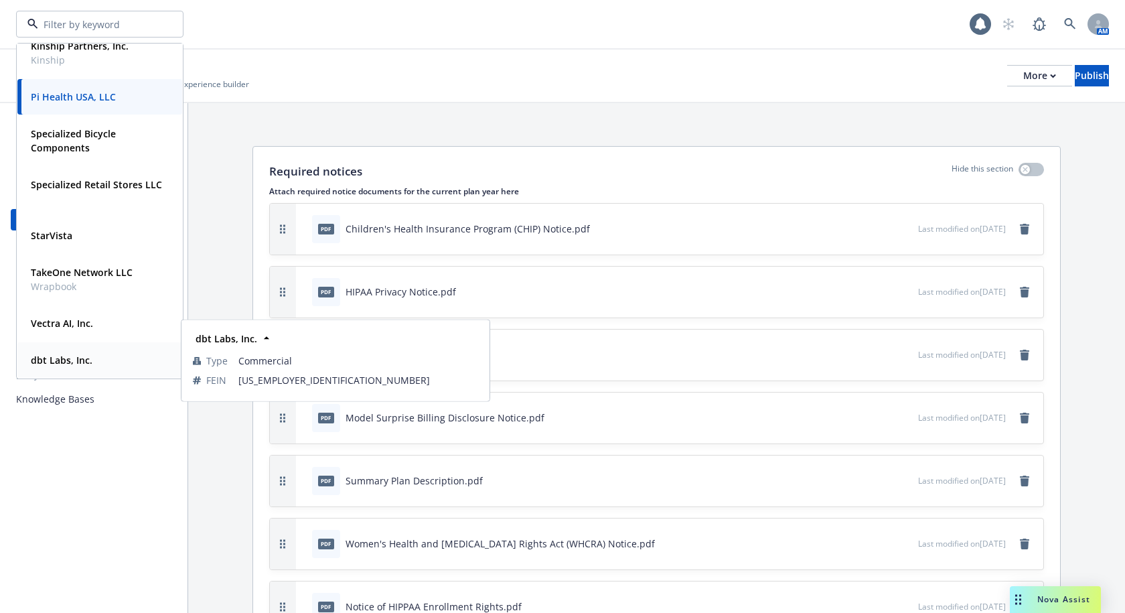
click at [60, 364] on strong "dbt Labs, Inc." at bounding box center [62, 360] width 62 height 13
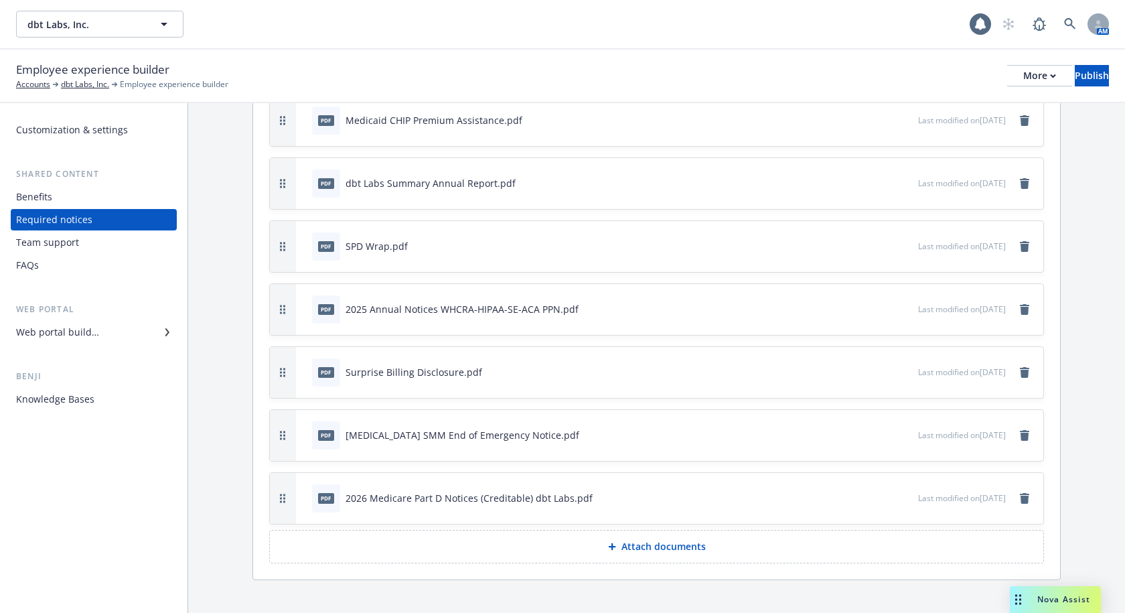
scroll to position [124, 0]
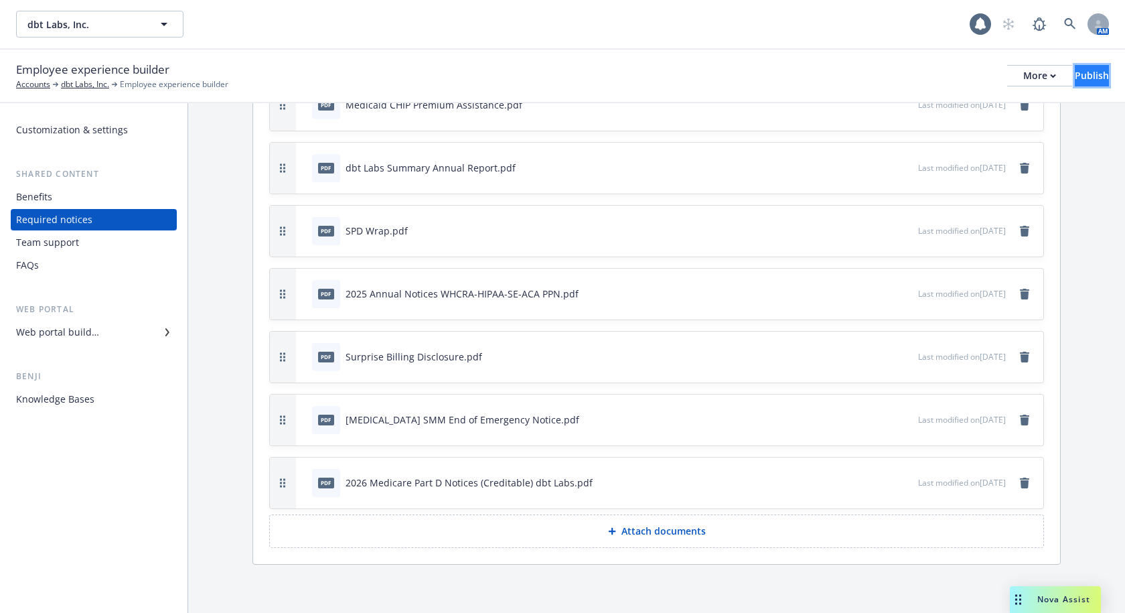
click at [1094, 77] on button "Publish" at bounding box center [1092, 75] width 34 height 21
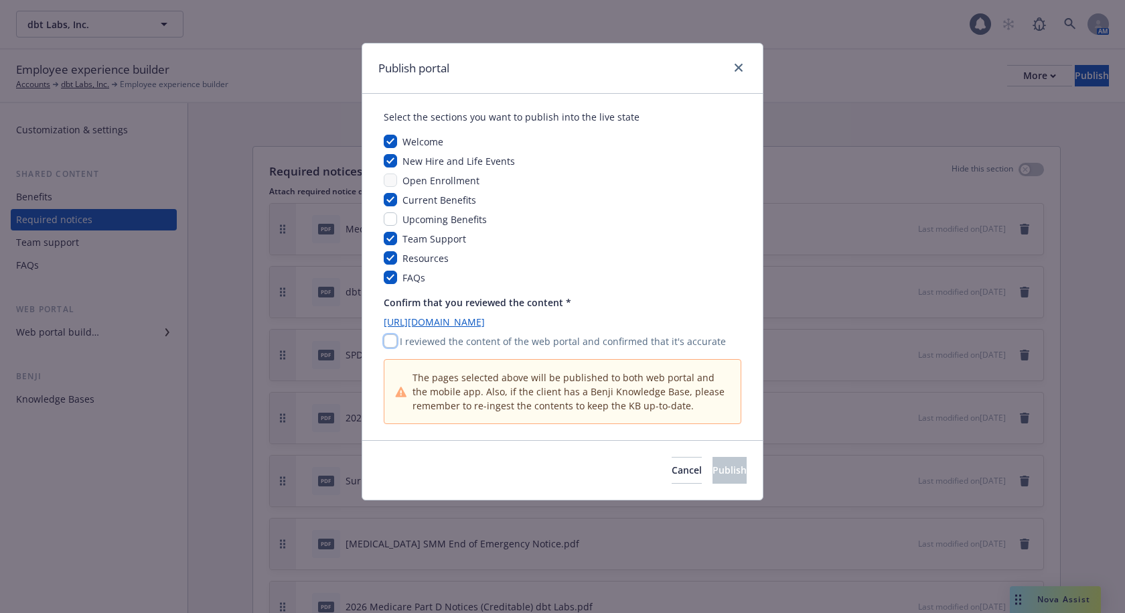
click at [390, 343] on input "checkbox" at bounding box center [390, 340] width 13 height 13
checkbox input "true"
click at [713, 461] on button "Publish" at bounding box center [730, 470] width 34 height 27
click at [769, 53] on div "Publish portal Select the sections you want to publish into the live state Welc…" at bounding box center [562, 306] width 1125 height 613
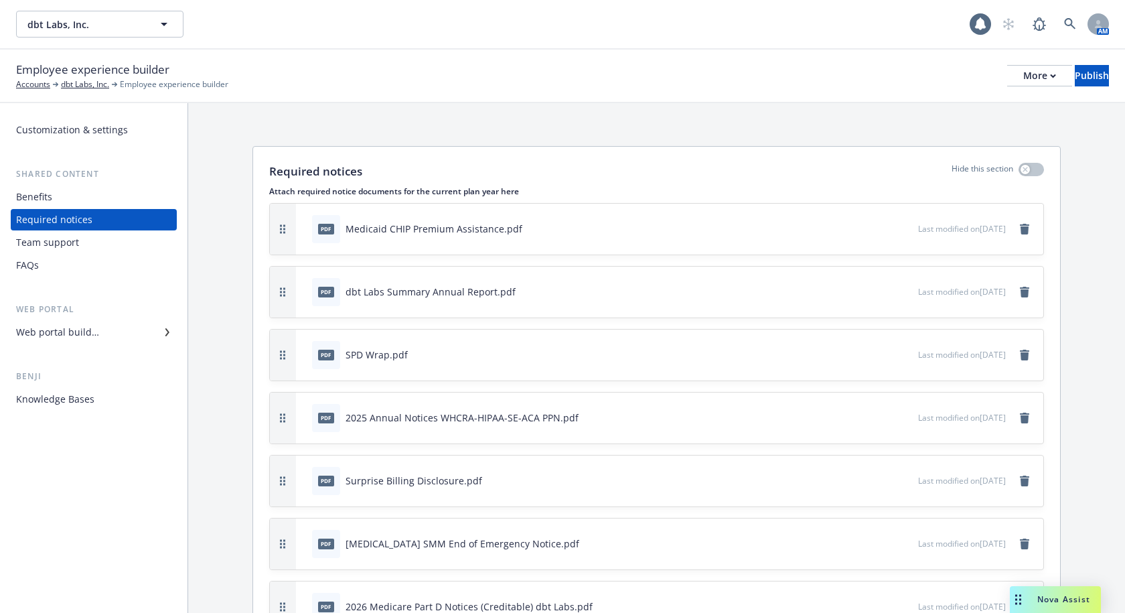
click at [811, 61] on div "Employee experience builder Accounts dbt Labs, Inc. Employee experience builder…" at bounding box center [562, 75] width 1093 height 29
